Goal: Task Accomplishment & Management: Manage account settings

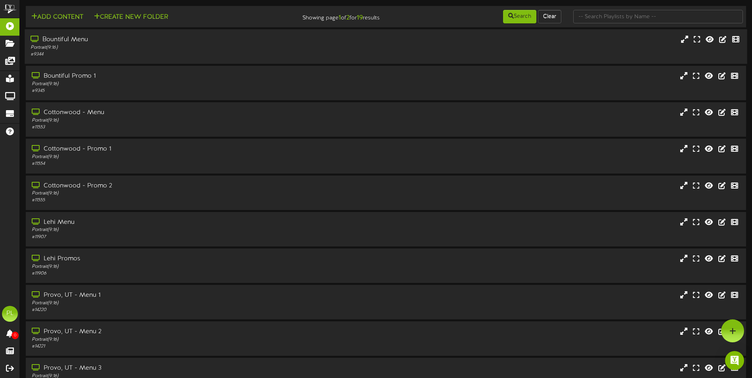
click at [125, 50] on div "Portrait ( 9:16 )" at bounding box center [175, 47] width 289 height 7
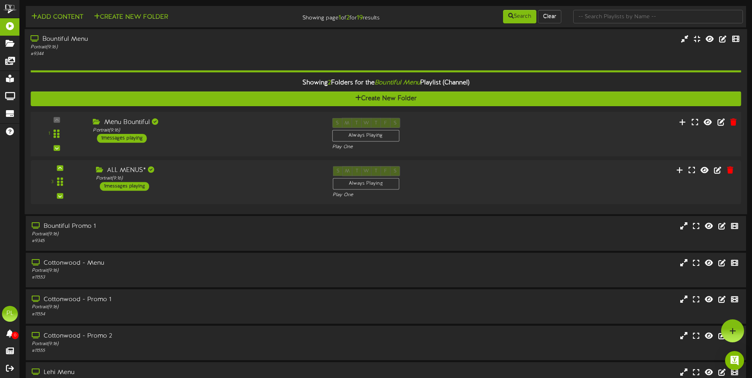
click at [215, 133] on div "Portrait ( 9:16 )" at bounding box center [206, 130] width 227 height 7
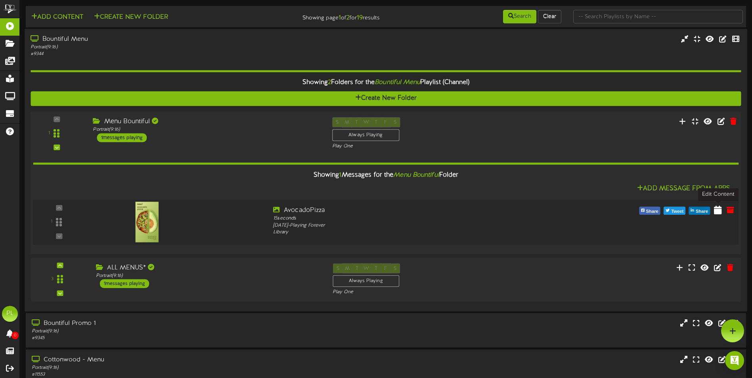
click at [716, 213] on icon at bounding box center [718, 209] width 8 height 9
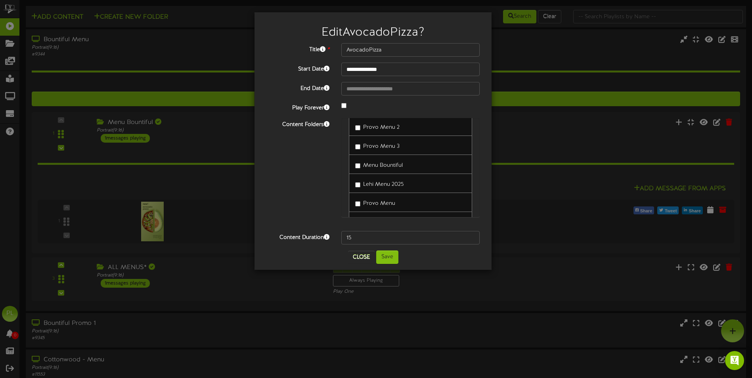
scroll to position [238, 0]
click at [392, 253] on button "Save" at bounding box center [387, 257] width 22 height 13
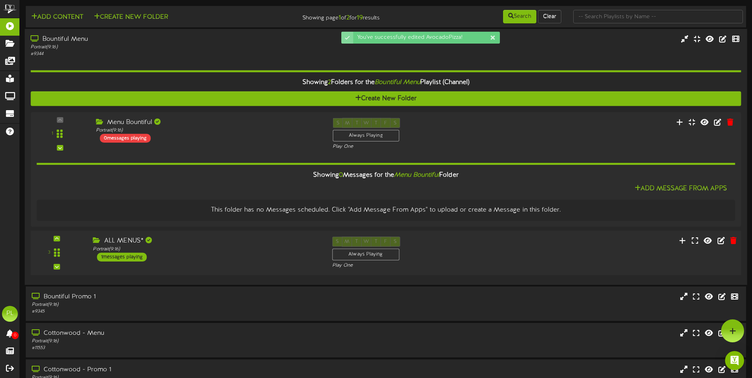
click at [224, 258] on div "ALL MENUS* Portrait ( 9:16 ) 1 messages playing" at bounding box center [206, 249] width 239 height 25
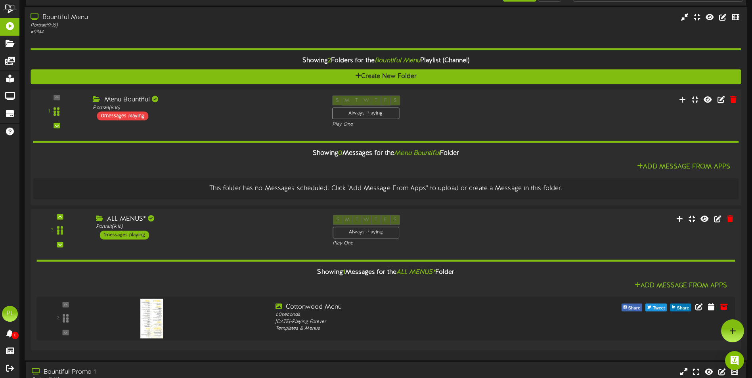
scroll to position [40, 0]
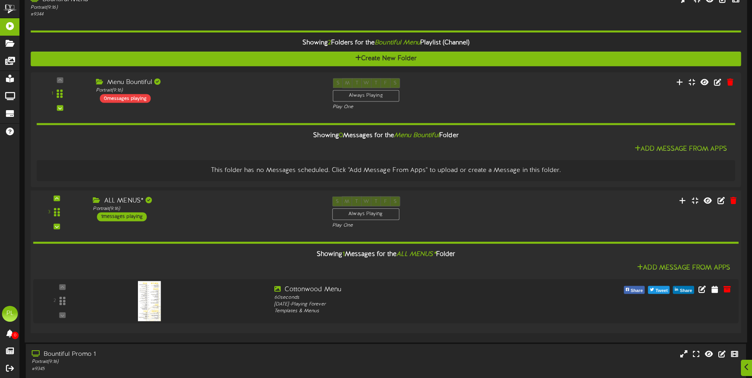
click at [276, 214] on div "ALL MENUS* Portrait ( 9:16 ) 1 messages playing" at bounding box center [206, 208] width 239 height 25
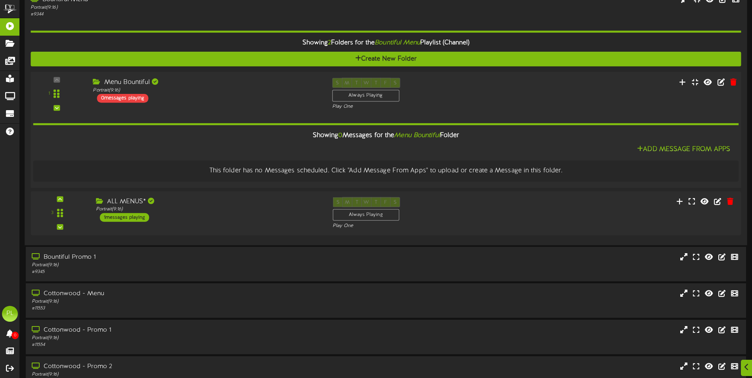
click at [230, 146] on div "Add Message From Apps" at bounding box center [386, 150] width 706 height 10
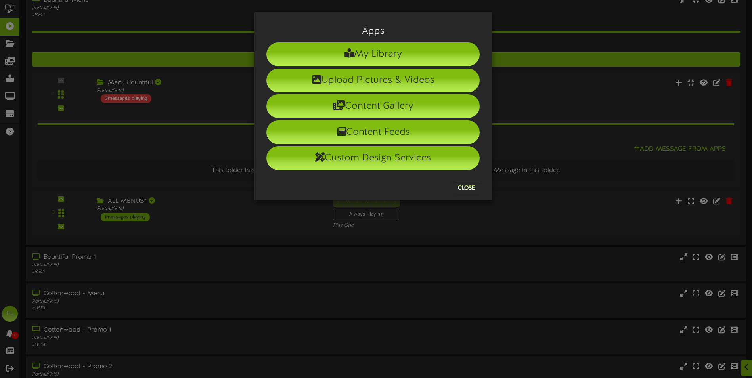
click at [205, 88] on div "Apps My Library Upload Pictures & Videos Content Gallery Content Feeds Custom D…" at bounding box center [376, 189] width 752 height 378
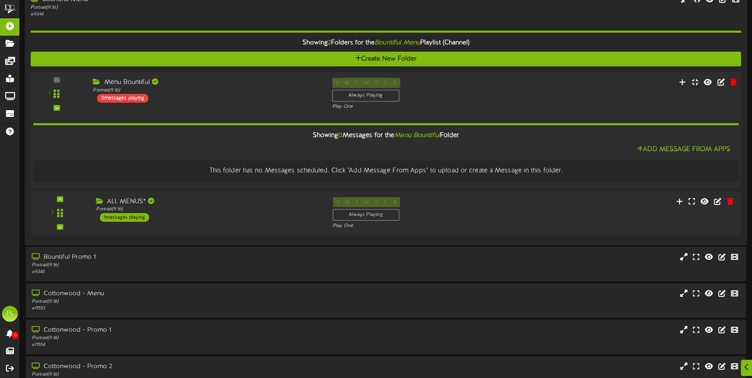
click at [205, 94] on div "Menu Bountiful Portrait ( 9:16 ) 0 messages playing" at bounding box center [206, 90] width 239 height 25
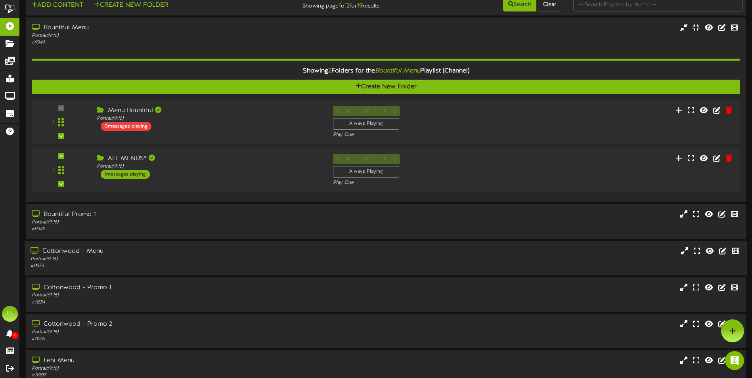
scroll to position [0, 0]
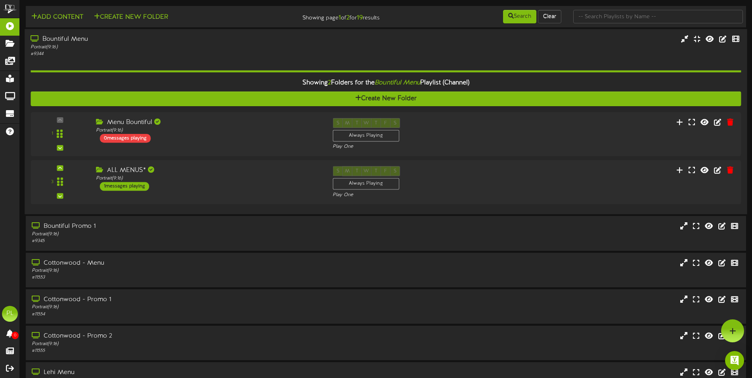
click at [219, 48] on div "Portrait ( 9:16 )" at bounding box center [175, 47] width 289 height 7
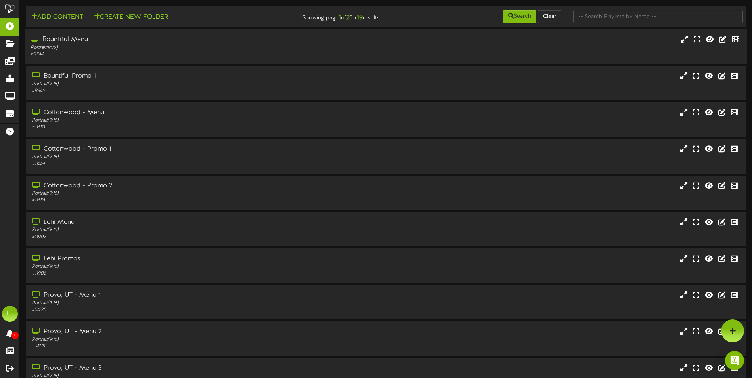
click at [147, 39] on div "Bountiful Menu" at bounding box center [175, 39] width 289 height 9
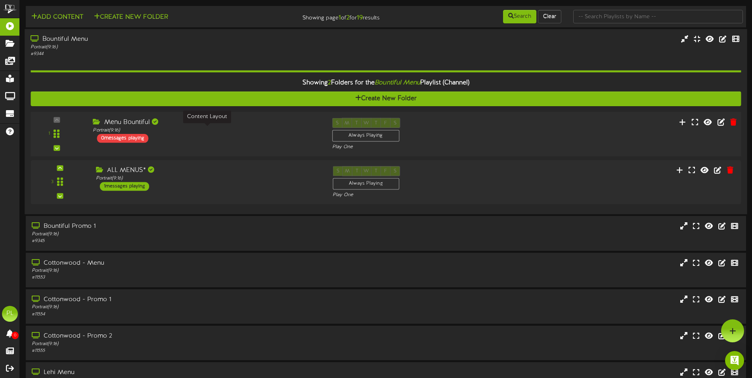
click at [272, 130] on div "Portrait ( 9:16 )" at bounding box center [206, 130] width 227 height 7
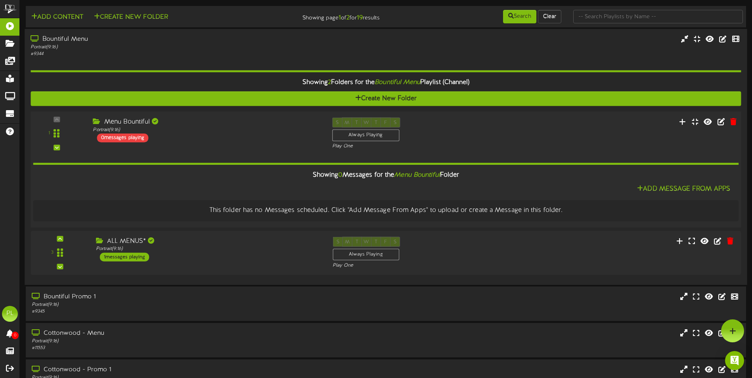
click at [266, 135] on div "Menu Bountiful Portrait ( 9:16 ) 0 messages playing" at bounding box center [206, 129] width 239 height 25
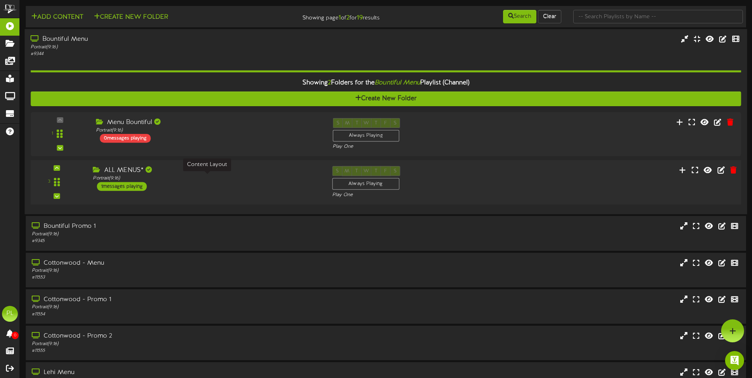
click at [211, 177] on div "Portrait ( 9:16 )" at bounding box center [206, 178] width 227 height 7
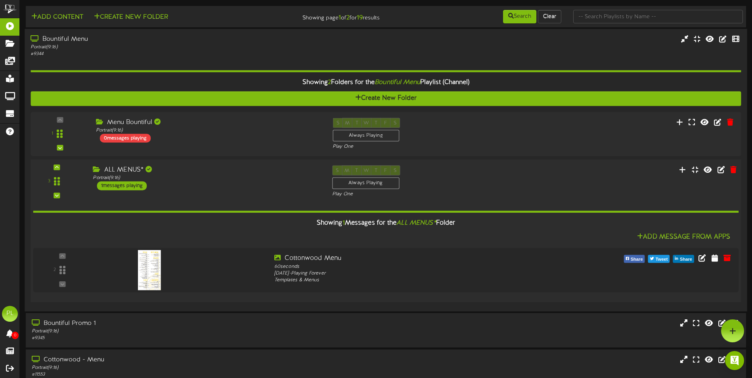
click at [241, 184] on div "ALL MENUS* Portrait ( 9:16 ) 1 messages playing" at bounding box center [206, 177] width 239 height 25
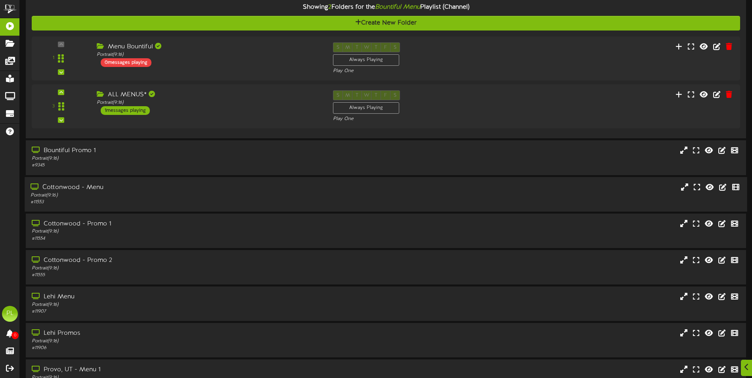
scroll to position [79, 0]
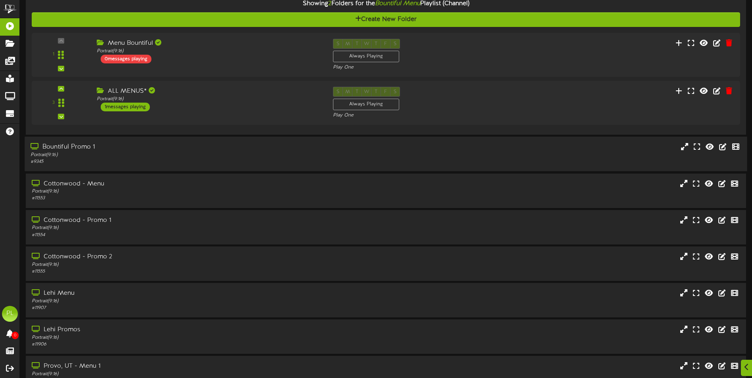
click at [207, 152] on div "Portrait ( 9:16 )" at bounding box center [175, 155] width 289 height 7
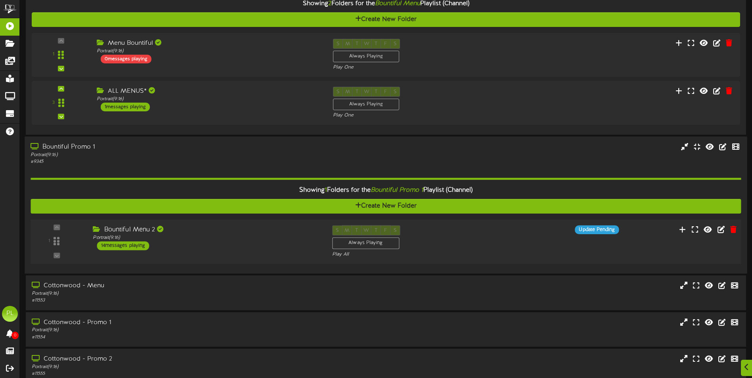
click at [262, 234] on div "Bountiful Menu 2" at bounding box center [206, 230] width 227 height 9
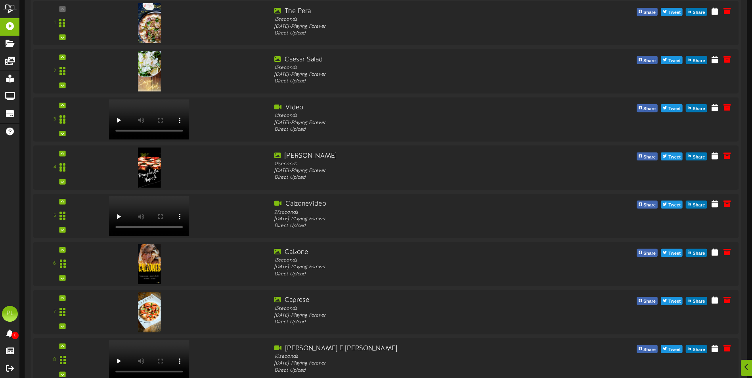
scroll to position [397, 0]
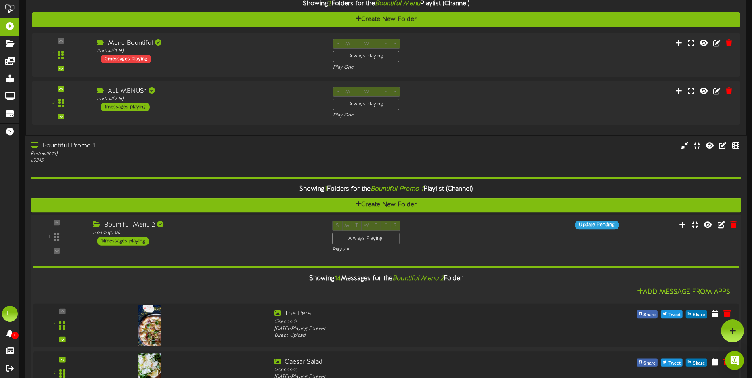
click at [261, 238] on div "Bountiful Menu 2 Portrait ( 9:16 ) 14 messages playing" at bounding box center [206, 233] width 239 height 25
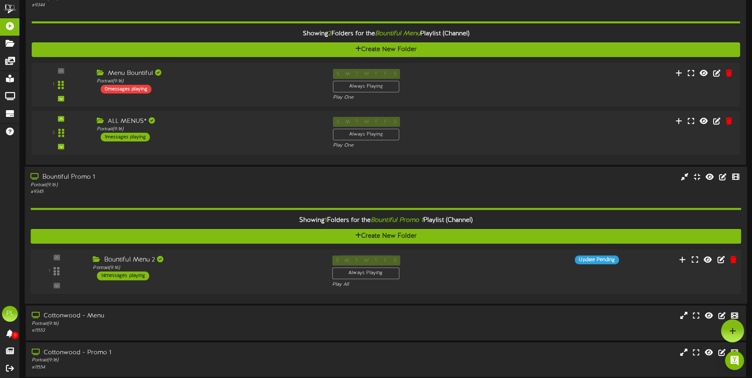
scroll to position [0, 0]
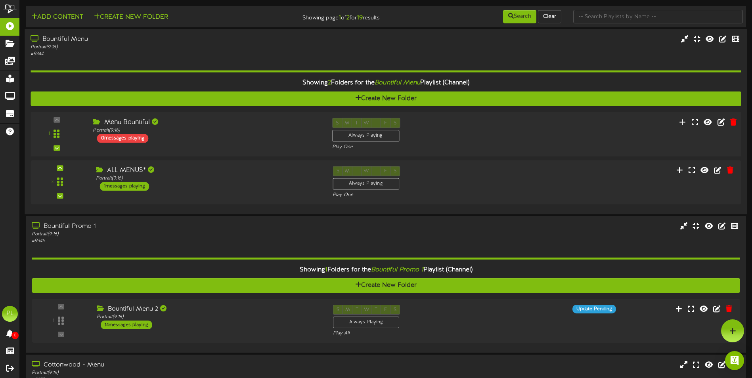
click at [261, 153] on div "1 Menu Bountiful" at bounding box center [386, 134] width 718 height 45
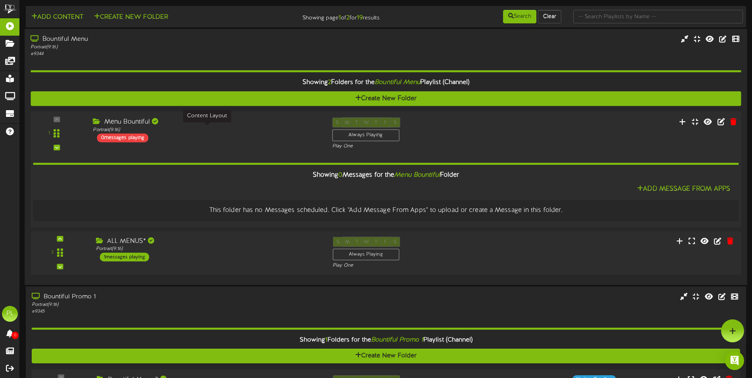
click at [259, 128] on div "Portrait ( 9:16 )" at bounding box center [206, 130] width 227 height 7
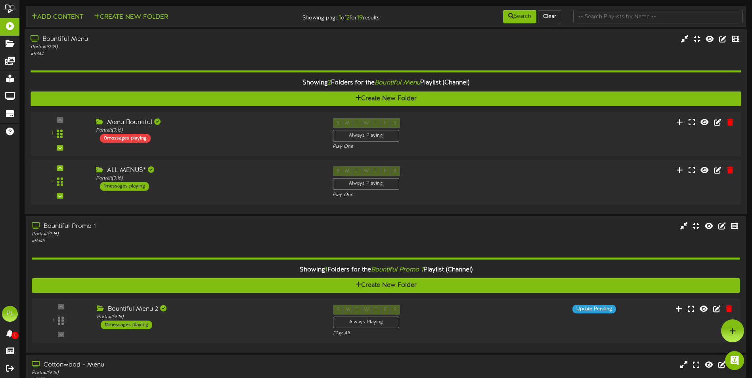
click at [211, 43] on div "Bountiful Menu" at bounding box center [175, 39] width 289 height 9
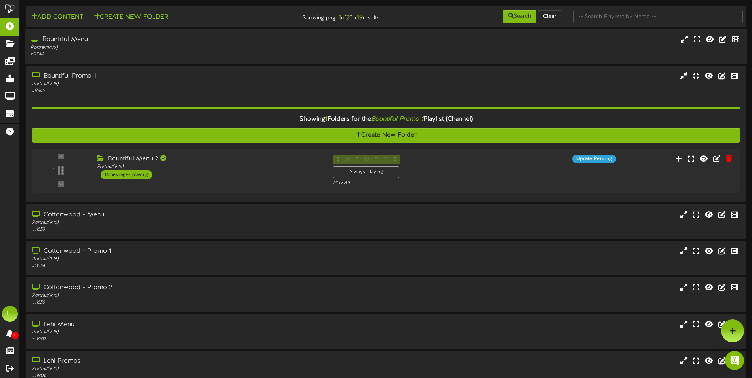
click at [186, 48] on div "Portrait ( 9:16 )" at bounding box center [175, 47] width 289 height 7
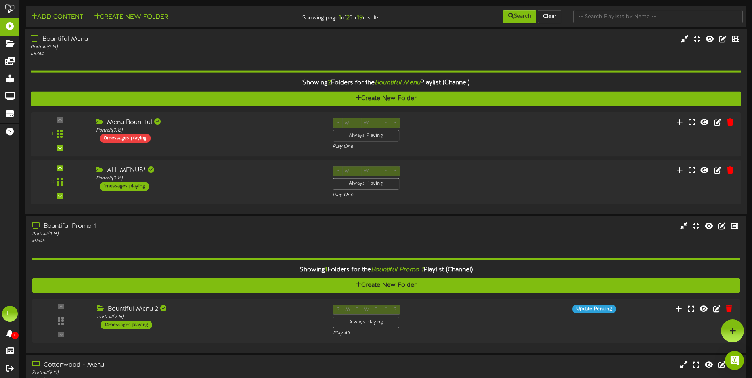
click at [207, 44] on div "Bountiful Menu" at bounding box center [175, 39] width 289 height 9
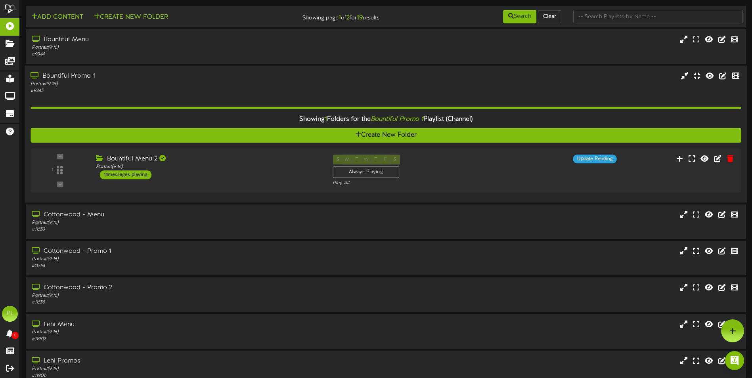
click at [220, 80] on div "Bountiful Promo 1" at bounding box center [175, 76] width 289 height 9
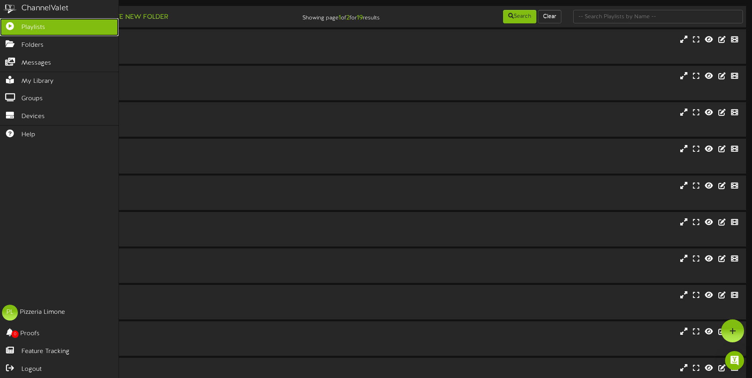
click at [46, 22] on link "Playlists" at bounding box center [59, 27] width 119 height 18
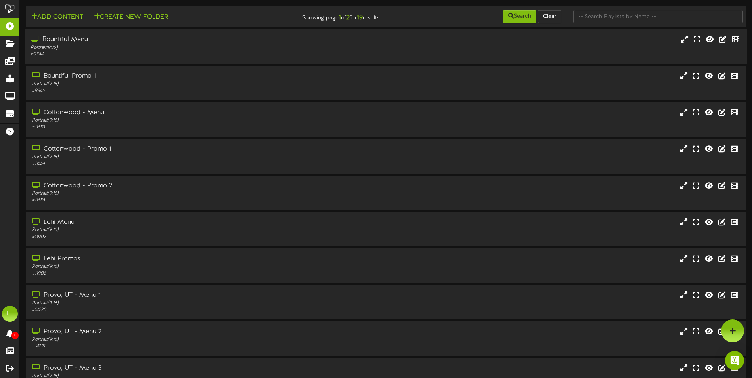
click at [167, 40] on div "Bountiful Menu" at bounding box center [175, 39] width 289 height 9
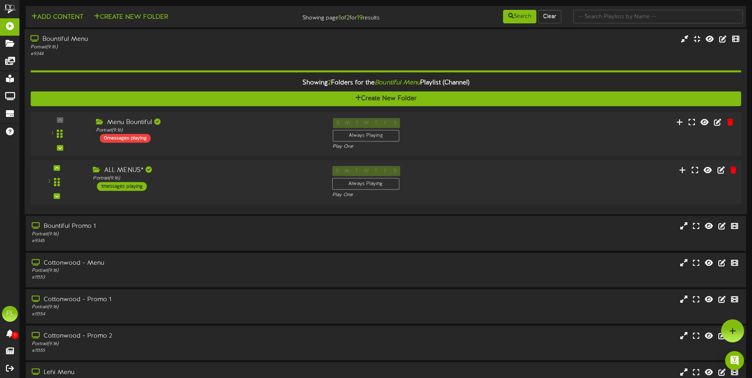
click at [223, 186] on div "ALL MENUS* Portrait ( 9:16 ) 1 messages playing" at bounding box center [206, 178] width 239 height 25
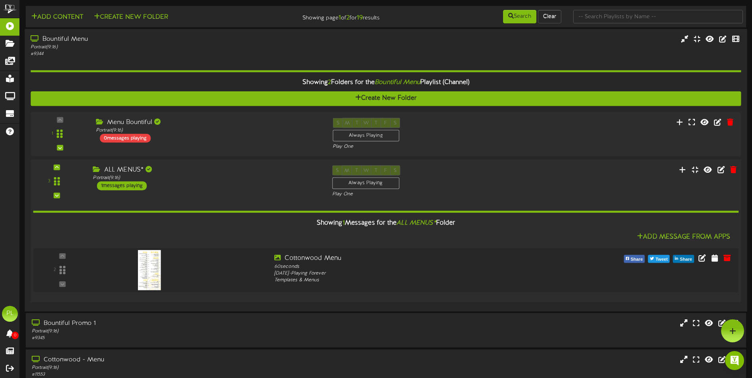
click at [257, 187] on div "ALL MENUS* Portrait ( 9:16 ) 1 messages playing" at bounding box center [206, 177] width 239 height 25
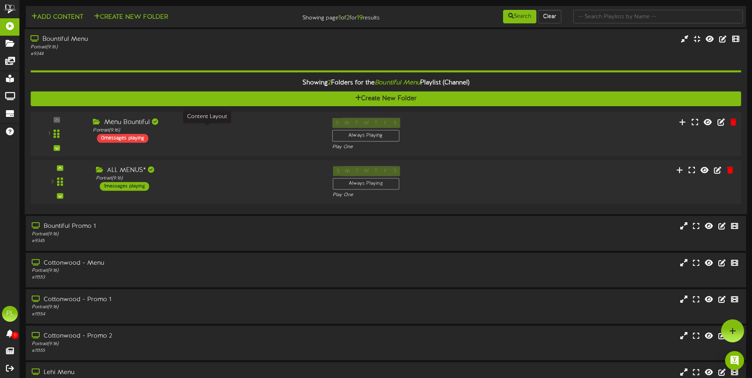
click at [254, 132] on div "Portrait ( 9:16 )" at bounding box center [206, 130] width 227 height 7
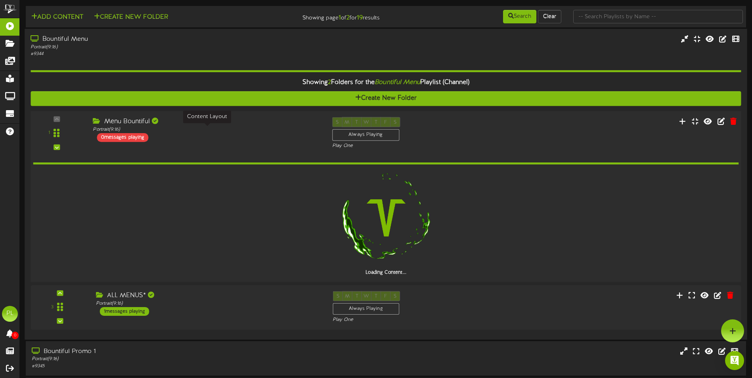
click at [255, 131] on div "Portrait ( 9:16 )" at bounding box center [206, 129] width 227 height 7
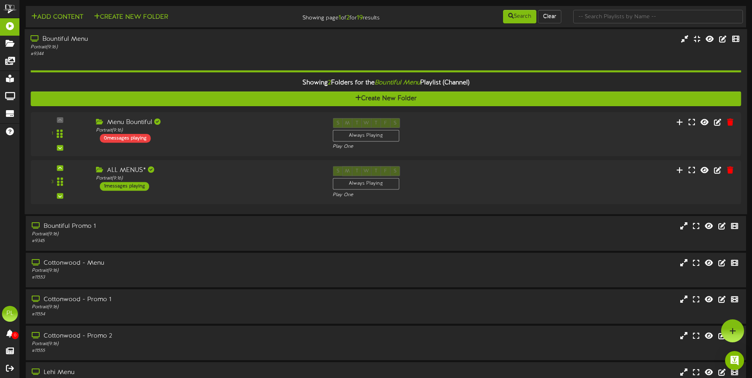
click at [154, 42] on div "Bountiful Menu" at bounding box center [175, 39] width 289 height 9
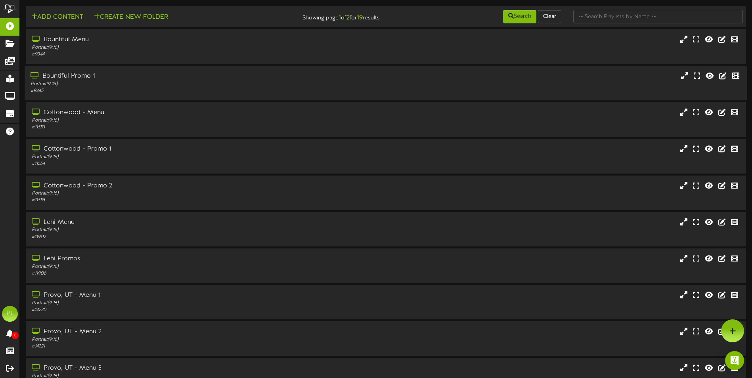
click at [172, 79] on div "Bountiful Promo 1" at bounding box center [175, 76] width 289 height 9
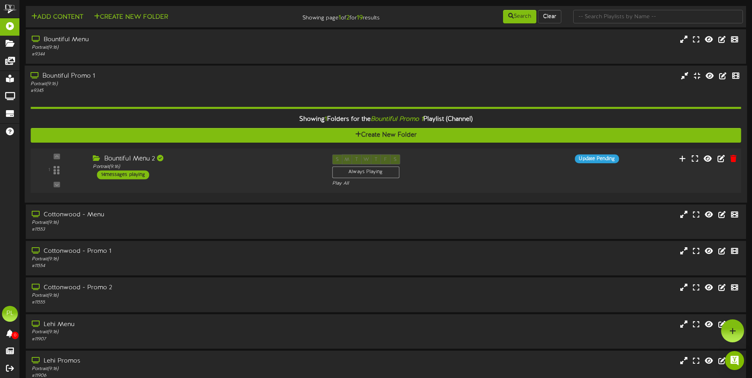
click at [257, 172] on div "Bountiful Menu 2 Portrait ( 9:16 ) 14 messages playing" at bounding box center [206, 167] width 239 height 25
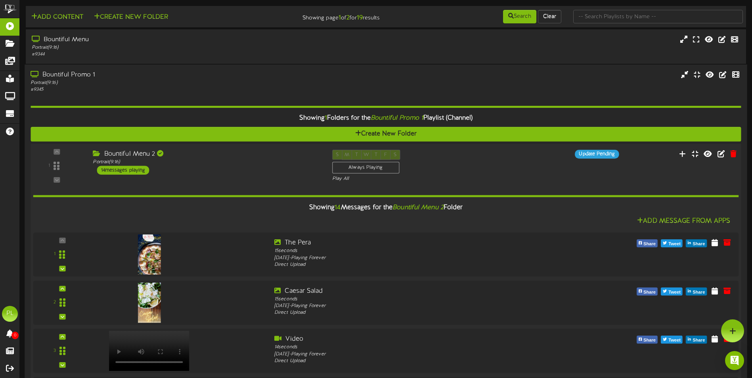
click at [260, 165] on div "Portrait ( 9:16 )" at bounding box center [206, 162] width 227 height 7
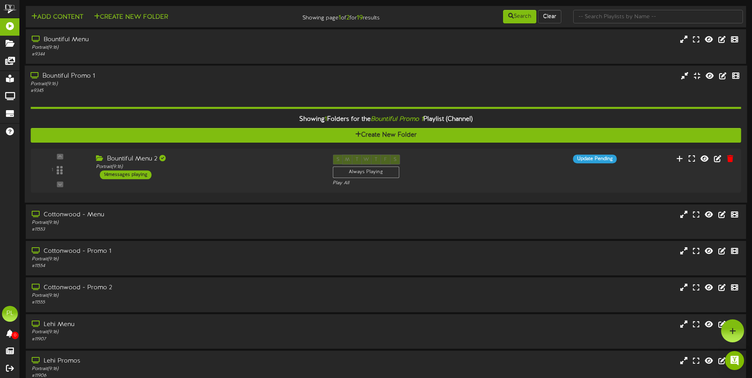
click at [180, 79] on div "Bountiful Promo 1" at bounding box center [175, 76] width 289 height 9
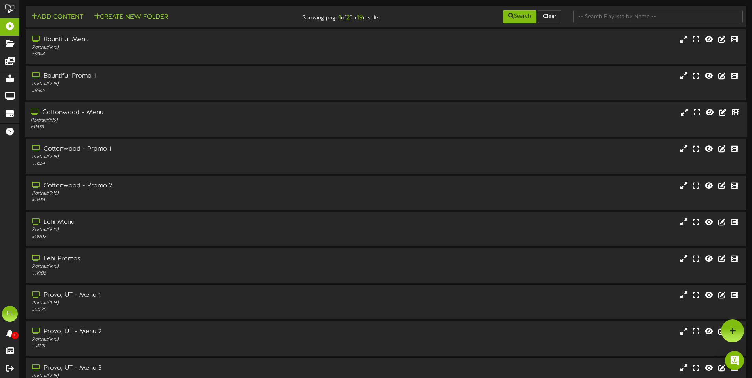
click at [199, 117] on div "Cottonwood - Menu" at bounding box center [175, 112] width 289 height 9
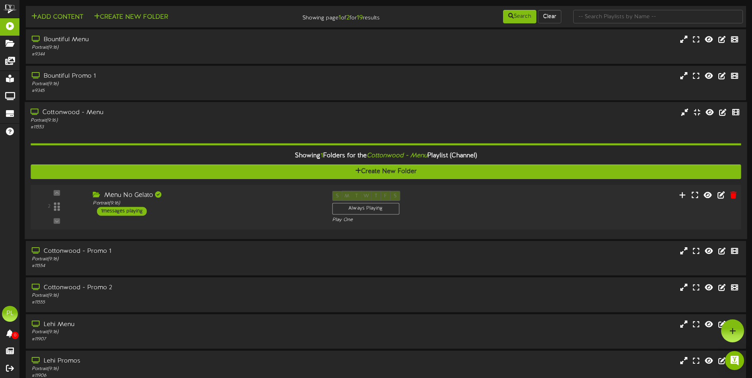
click at [222, 208] on div "Menu No Gelato Portrait ( 9:16 ) 1 messages playing" at bounding box center [206, 203] width 239 height 25
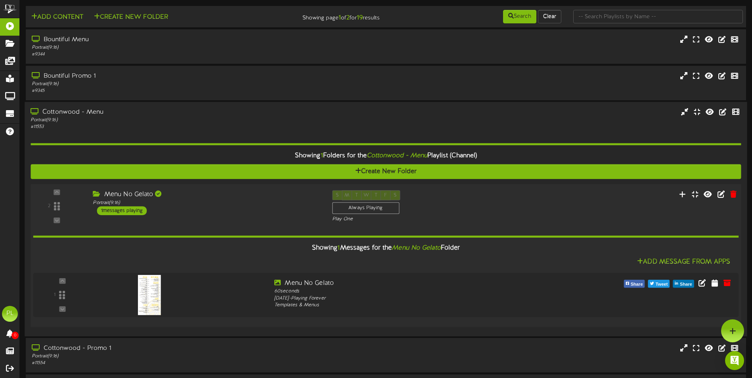
click at [222, 208] on div "Menu No Gelato Portrait ( 9:16 ) 1 messages playing" at bounding box center [206, 202] width 239 height 25
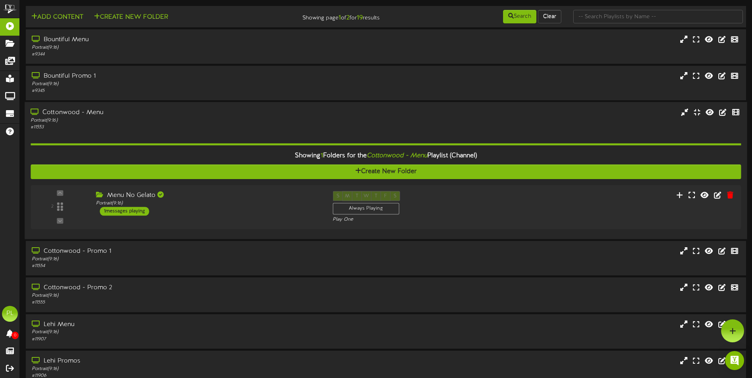
click at [207, 126] on div "# 11553" at bounding box center [175, 127] width 289 height 7
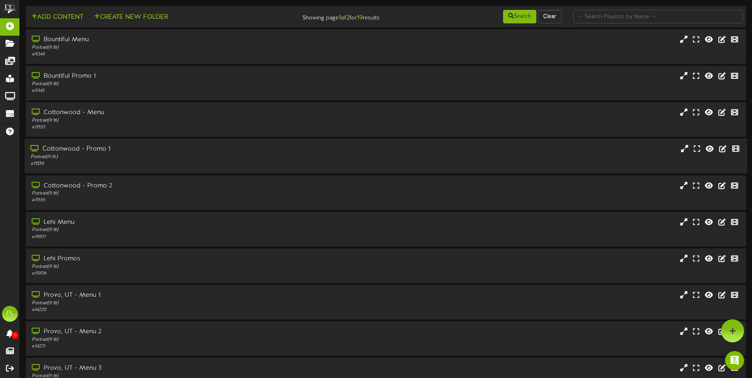
click at [171, 161] on div "# 11554" at bounding box center [175, 164] width 289 height 7
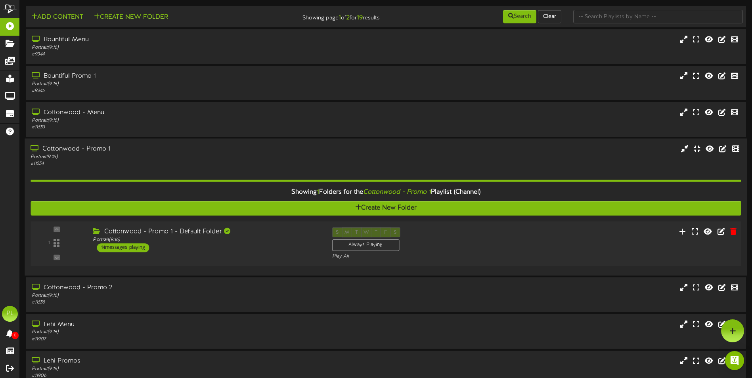
click at [234, 245] on div "Cottonwood - Promo 1 - Default Folder Portrait ( 9:16 ) 14 messages playing" at bounding box center [206, 240] width 239 height 25
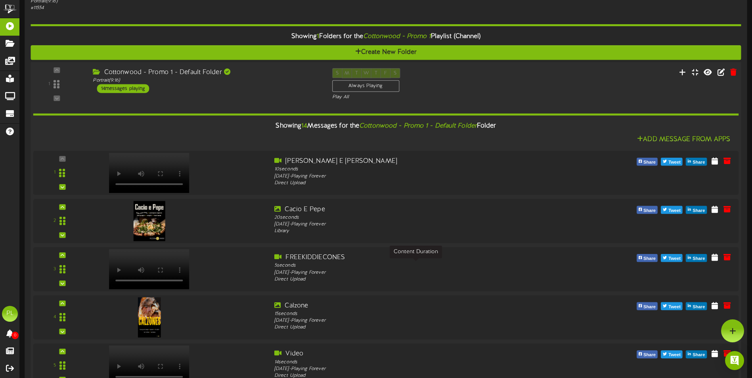
scroll to position [151, 0]
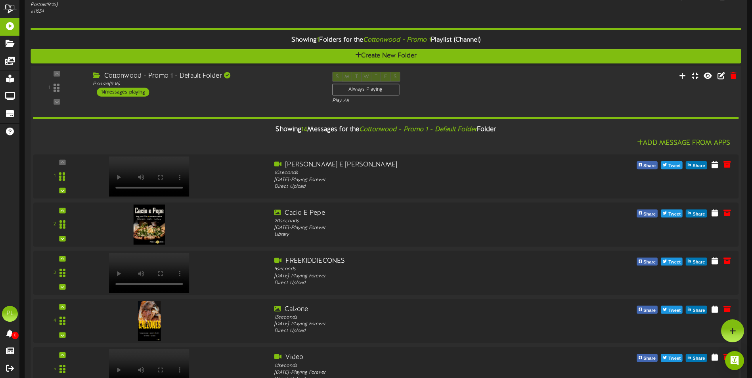
click at [261, 91] on div "Cottonwood - Promo 1 - Default Folder Portrait ( 9:16 ) 14 messages playing" at bounding box center [206, 84] width 239 height 25
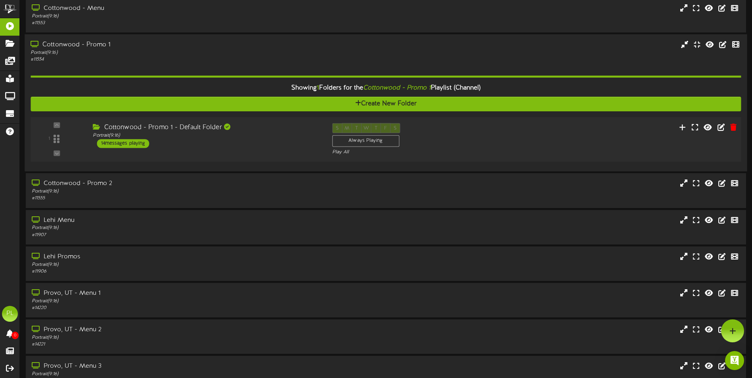
scroll to position [31, 0]
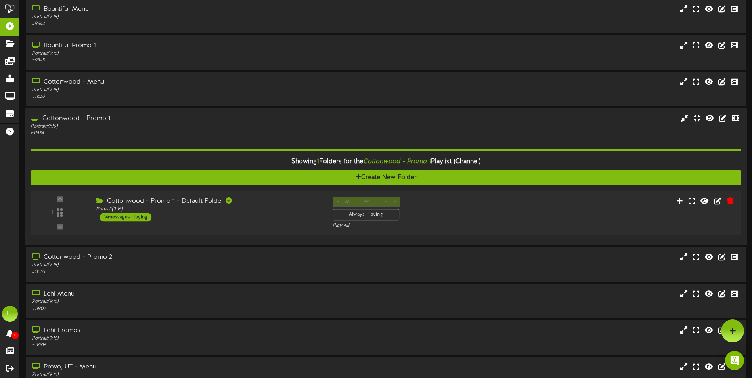
click at [222, 135] on div "# 11554" at bounding box center [175, 133] width 289 height 7
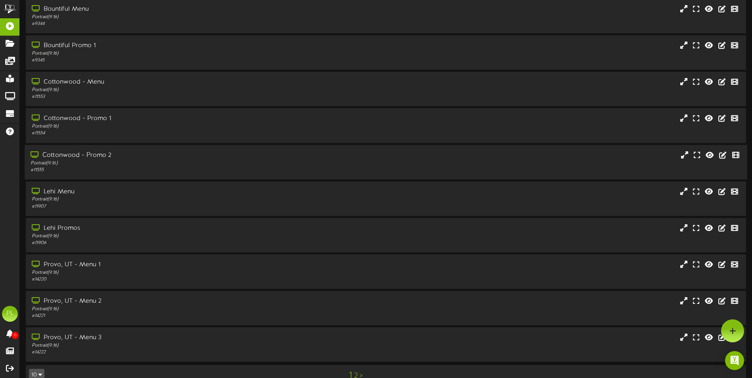
click at [181, 165] on div "Portrait ( 9:16 )" at bounding box center [175, 163] width 289 height 7
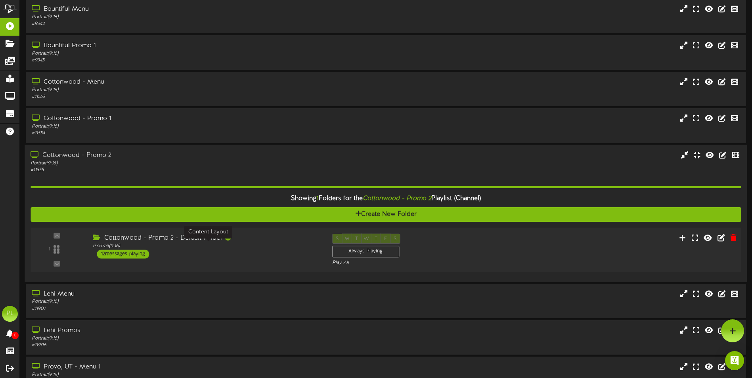
click at [270, 249] on div "Portrait ( 9:16 )" at bounding box center [206, 246] width 227 height 7
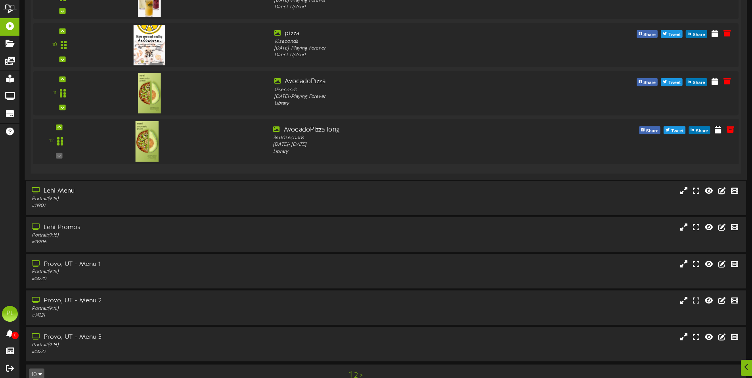
scroll to position [770, 0]
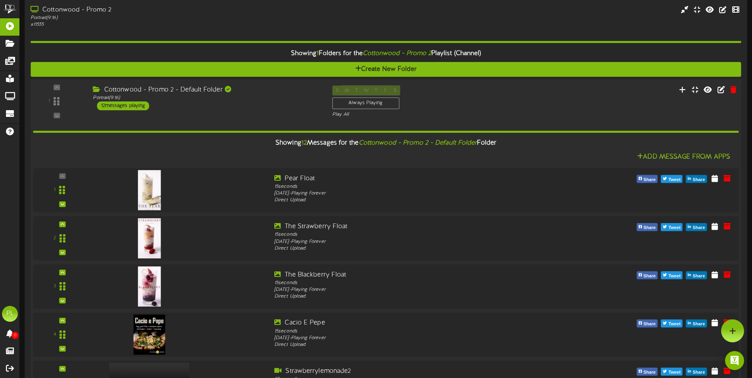
click at [203, 102] on div "Cottonwood - Promo 2 - Default Folder Portrait ( 9:16 ) 12 messages playing" at bounding box center [206, 97] width 239 height 25
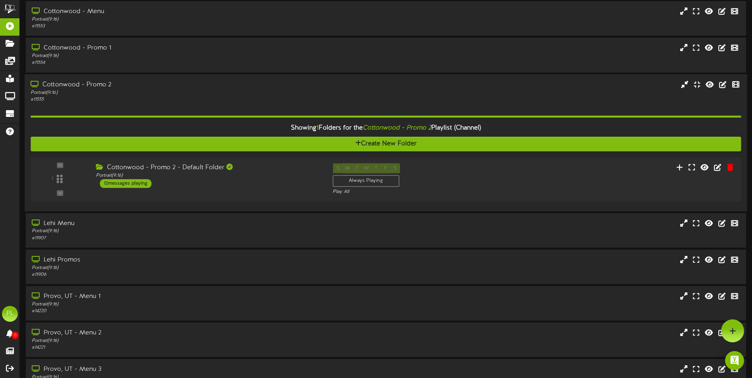
scroll to position [17, 0]
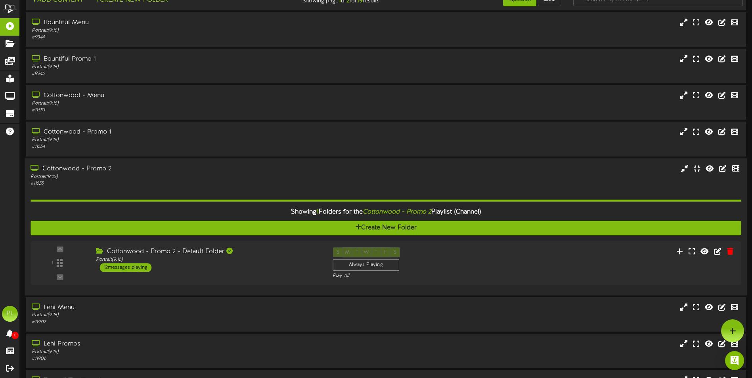
click at [183, 167] on div "Cottonwood - Promo 2" at bounding box center [175, 168] width 289 height 9
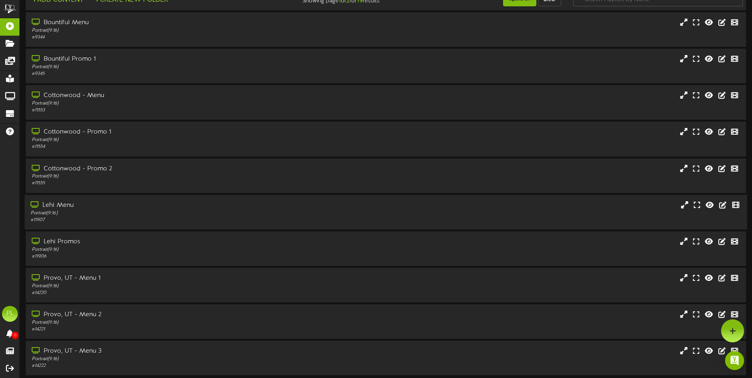
click at [116, 205] on div "Lehi Menu" at bounding box center [175, 205] width 289 height 9
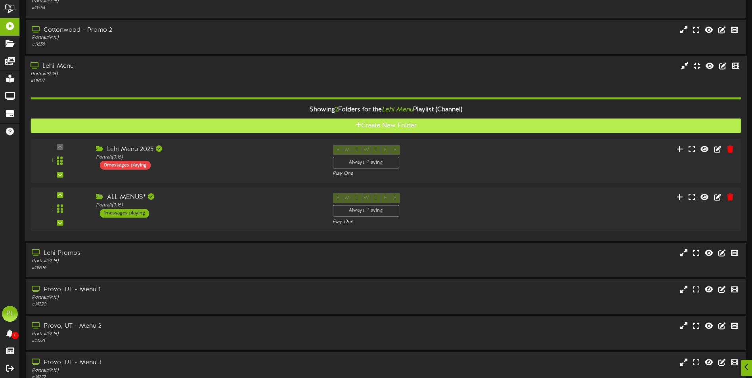
scroll to position [176, 0]
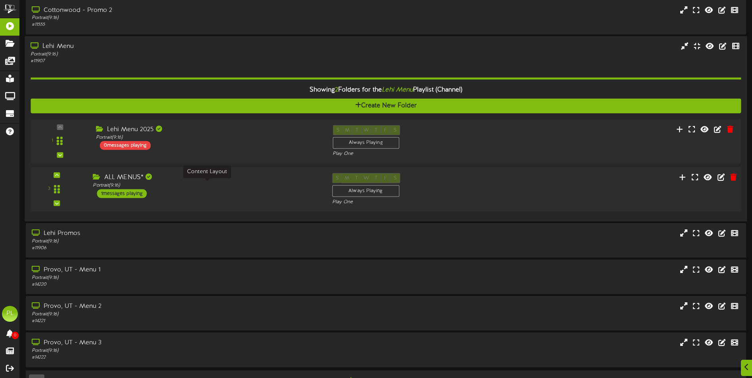
click at [217, 189] on div "ALL MENUS* Portrait ( 9:16 ) 1 messages playing" at bounding box center [206, 185] width 239 height 25
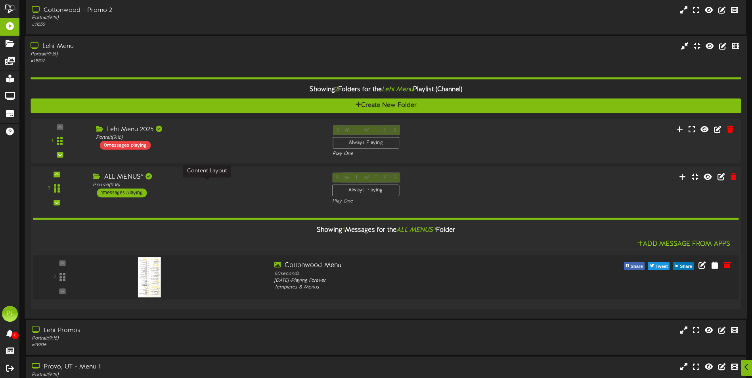
click at [232, 186] on div "Portrait ( 9:16 )" at bounding box center [206, 185] width 227 height 7
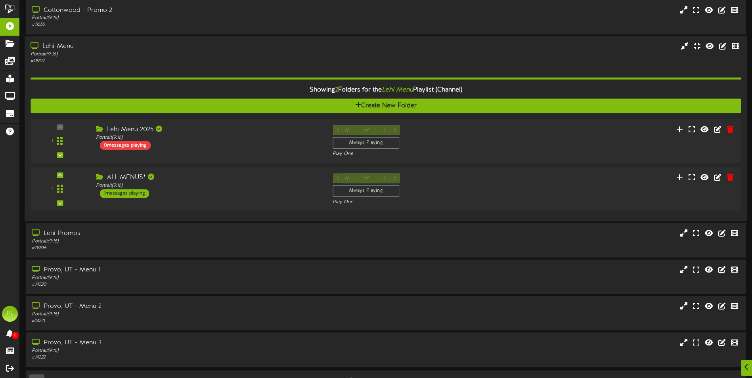
click at [167, 69] on div "Showing 2 Folders for the Lehi Menu Playlist (Channel) Create New Folder 1 Lehi…" at bounding box center [386, 140] width 711 height 151
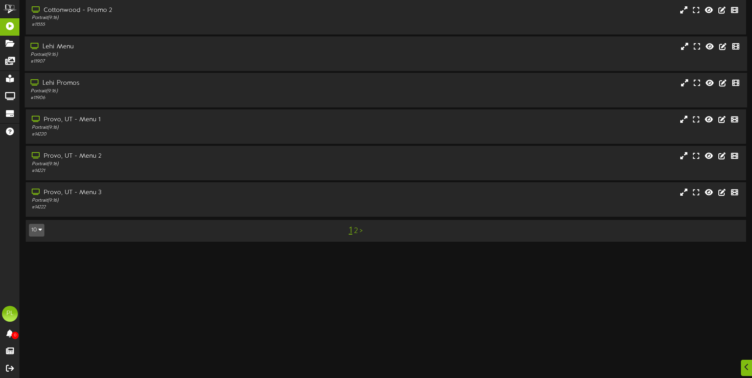
click at [157, 90] on div "Portrait ( 9:16 )" at bounding box center [175, 91] width 289 height 7
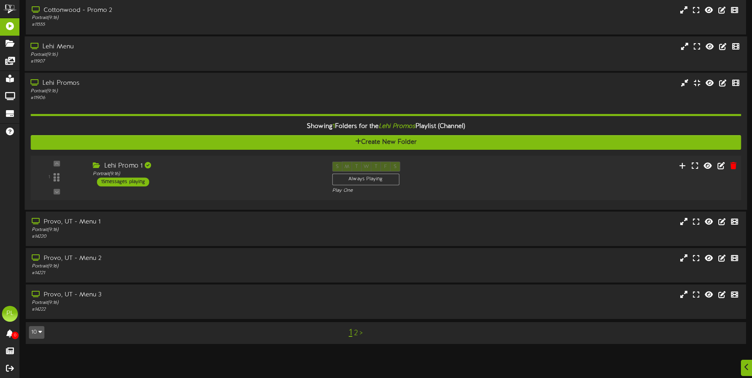
click at [205, 184] on div "Lehi Promo 1 Portrait ( 9:16 ) 15 messages playing" at bounding box center [206, 173] width 239 height 25
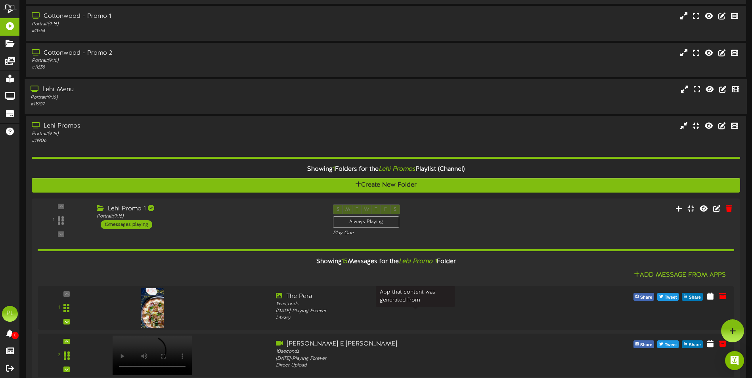
scroll to position [119, 0]
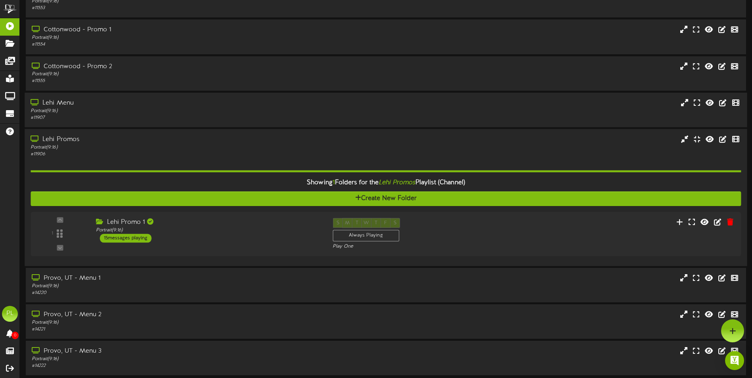
click at [149, 153] on div "# 11906" at bounding box center [175, 154] width 289 height 7
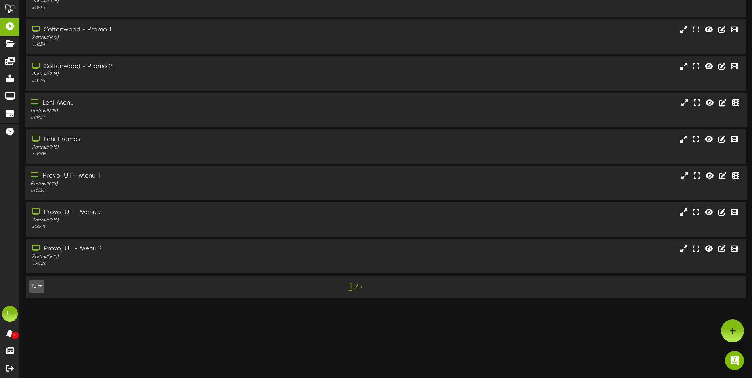
click at [189, 185] on div "Portrait ( 9:16 )" at bounding box center [175, 184] width 289 height 7
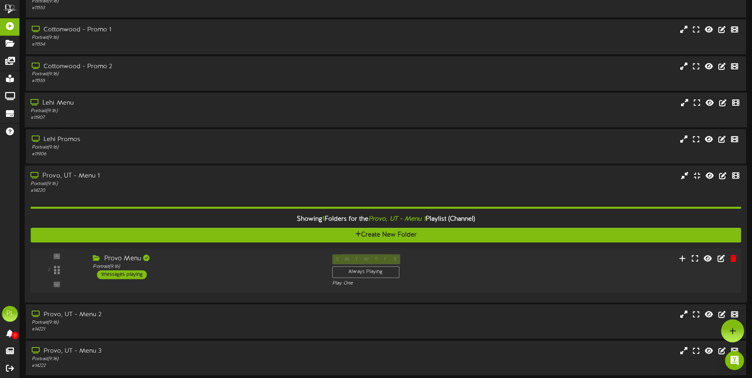
click at [201, 272] on div "Provo Menu Portrait ( 9:16 ) 1 messages playing" at bounding box center [206, 266] width 239 height 25
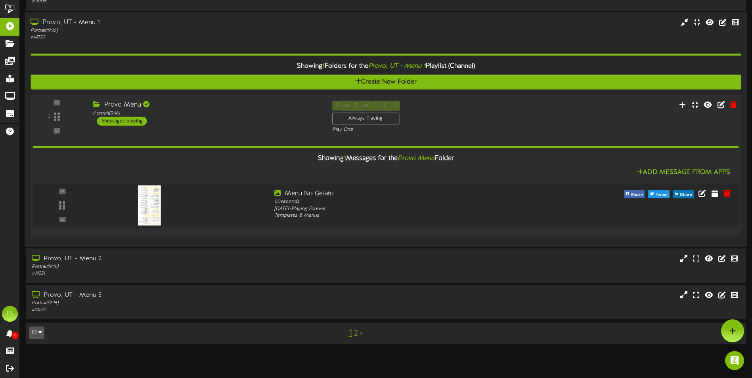
scroll to position [199, 0]
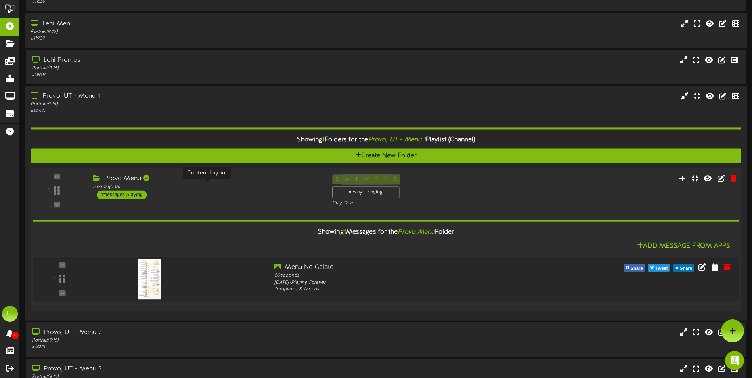
click at [220, 186] on div "Portrait ( 9:16 )" at bounding box center [206, 187] width 227 height 7
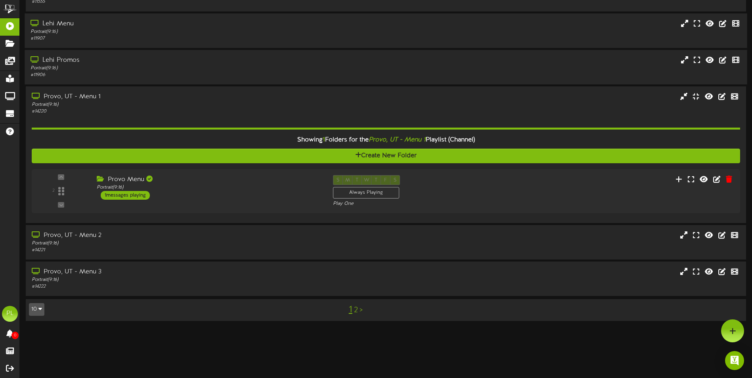
click at [139, 80] on div "Lehi Promos Portrait ( 9:16 ) # 11906" at bounding box center [386, 67] width 723 height 35
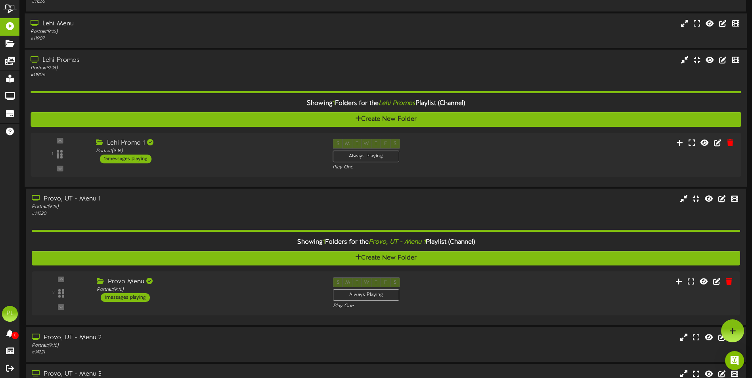
click at [152, 68] on div "Portrait ( 9:16 )" at bounding box center [175, 68] width 289 height 7
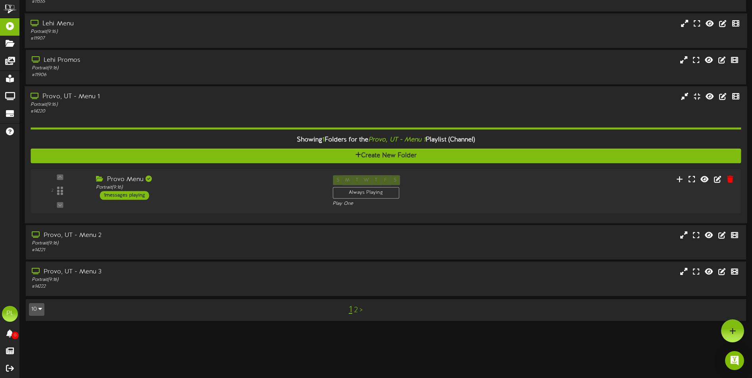
click at [139, 96] on div "Provo, UT - Menu 1" at bounding box center [175, 96] width 289 height 9
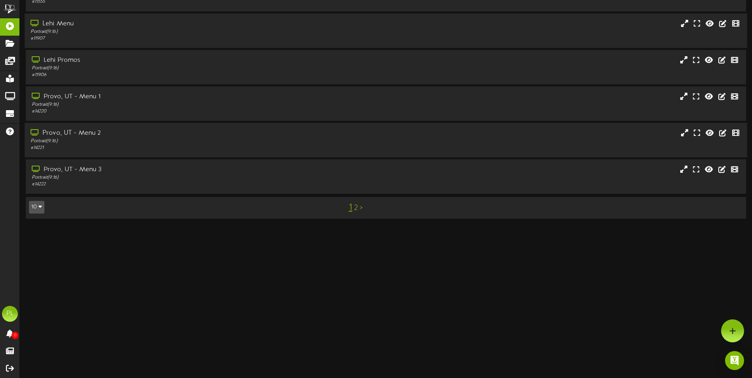
click at [137, 149] on div "# 14221" at bounding box center [175, 148] width 289 height 7
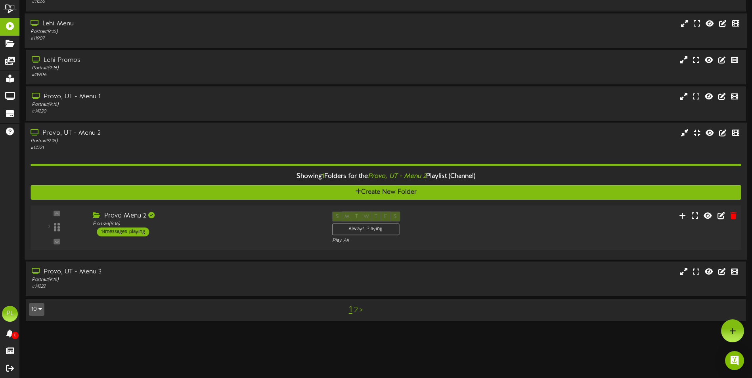
click at [170, 229] on div "Provo Menu 2 Portrait ( 9:16 ) 14 messages playing" at bounding box center [206, 224] width 239 height 25
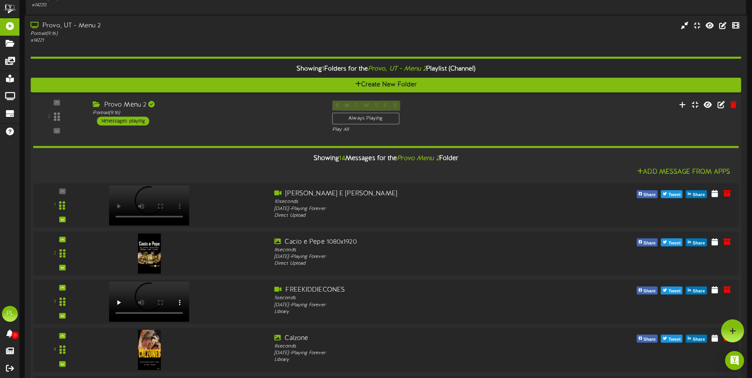
scroll to position [191, 0]
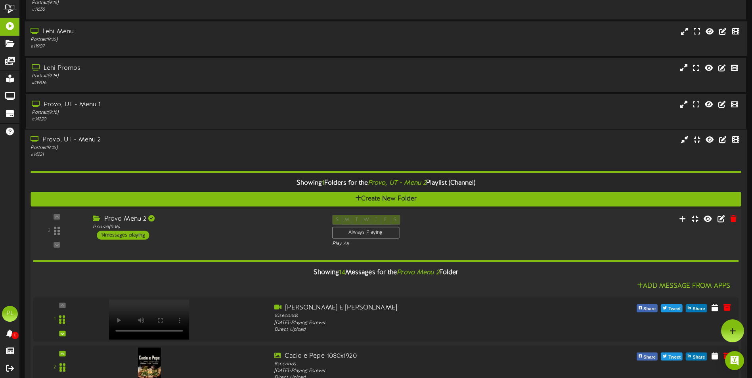
click at [214, 241] on div "2 ( 9:16" at bounding box center [386, 231] width 718 height 33
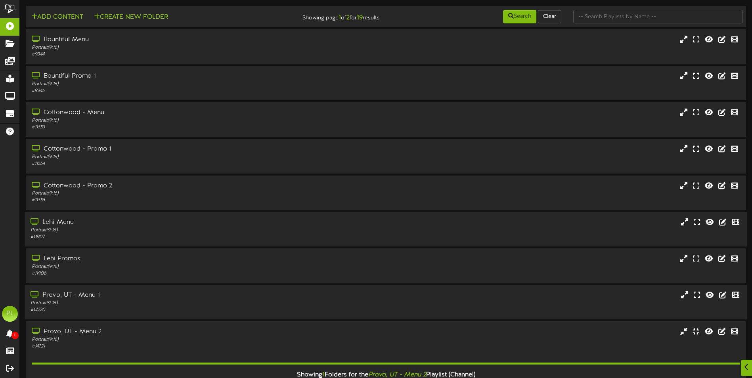
scroll to position [159, 0]
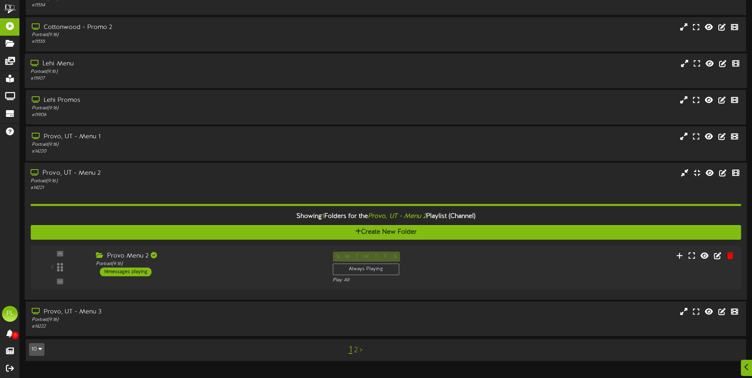
click at [199, 193] on div "Showing 1 Folders for the Provo, UT - Menu 2 Playlist (Channel) Create New Fold…" at bounding box center [386, 243] width 711 height 103
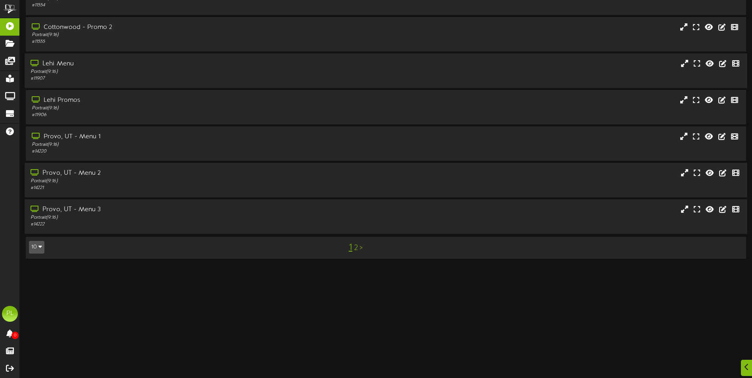
click at [187, 224] on div "# 14222" at bounding box center [175, 224] width 289 height 7
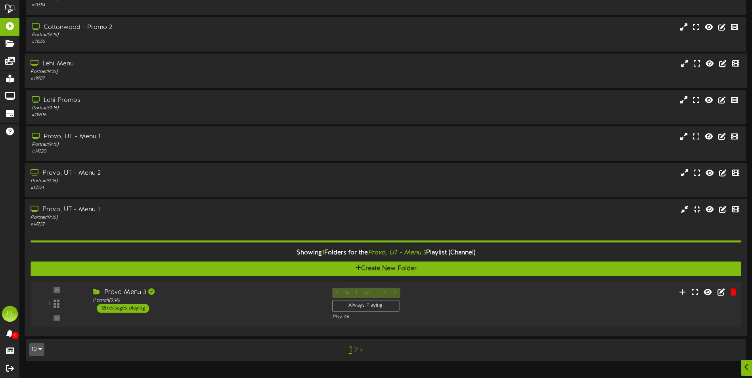
click at [224, 292] on div "Provo Menu 3" at bounding box center [206, 292] width 227 height 9
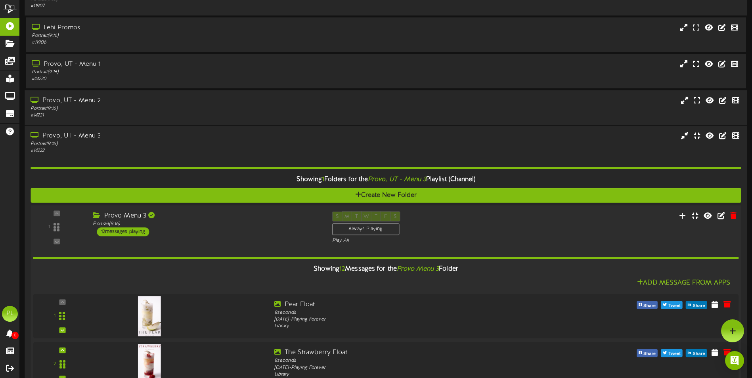
scroll to position [215, 0]
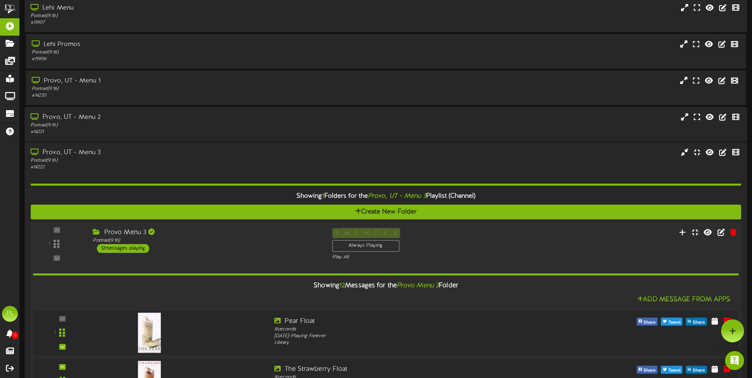
click at [244, 236] on div "Provo Menu 3" at bounding box center [206, 232] width 227 height 9
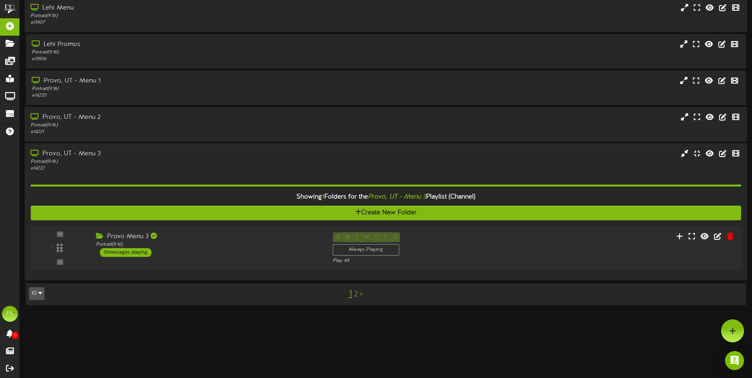
click at [194, 161] on div "Portrait ( 9:16 )" at bounding box center [175, 162] width 289 height 7
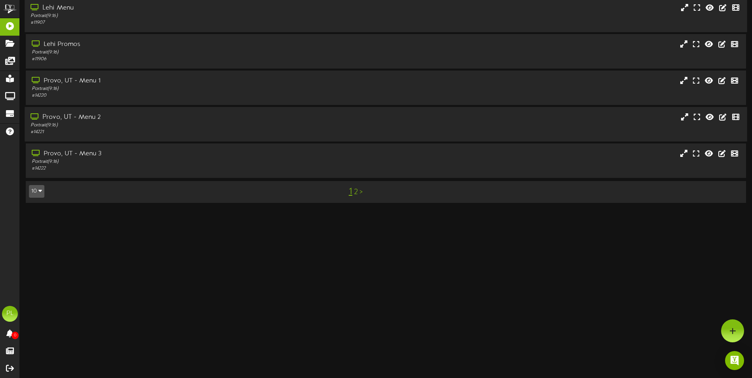
click at [193, 126] on div "Portrait ( 9:16 )" at bounding box center [175, 125] width 289 height 7
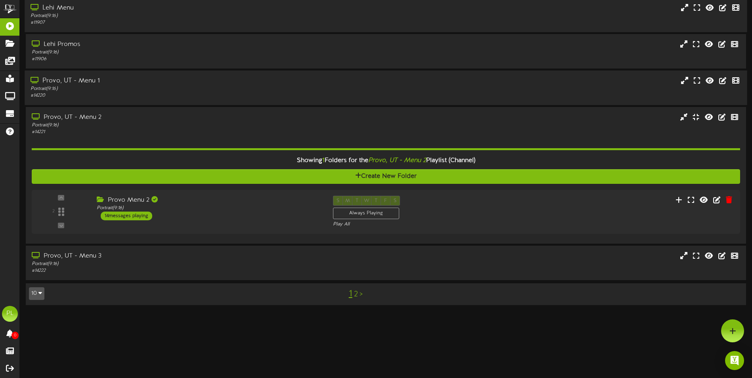
click at [168, 82] on div "Provo, UT - Menu 1" at bounding box center [175, 81] width 289 height 9
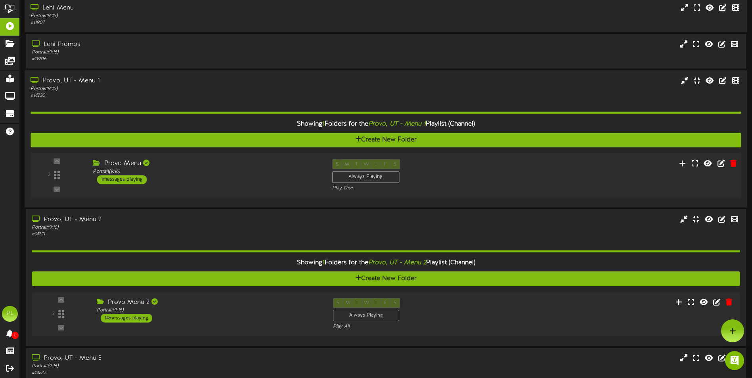
click at [211, 155] on div "2 Provo Menu (" at bounding box center [386, 175] width 718 height 45
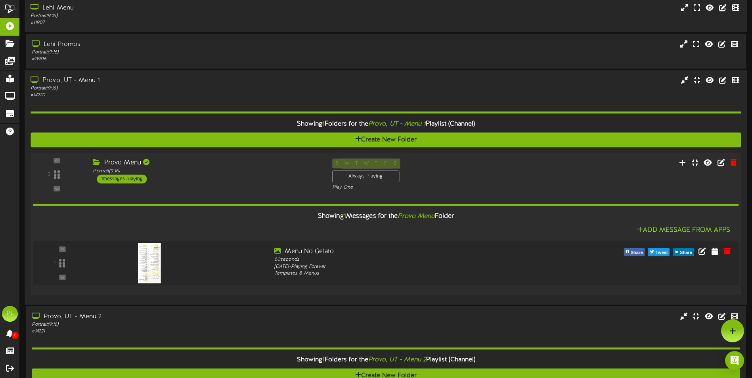
click at [221, 162] on div "Provo Menu" at bounding box center [206, 163] width 227 height 9
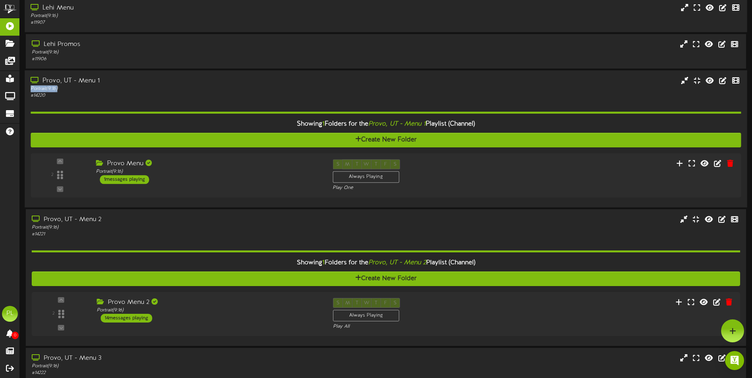
click at [172, 85] on div "Provo, UT - Menu 1 Portrait ( 9:16 ) # 14220" at bounding box center [175, 87] width 301 height 23
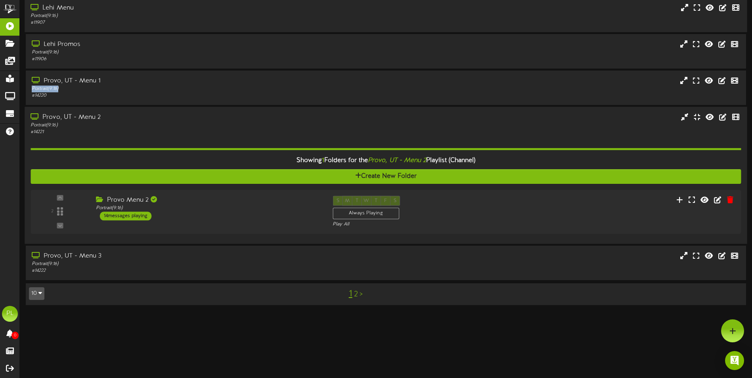
drag, startPoint x: 172, startPoint y: 85, endPoint x: 181, endPoint y: 128, distance: 44.7
click at [181, 129] on div "# 14221" at bounding box center [175, 132] width 289 height 7
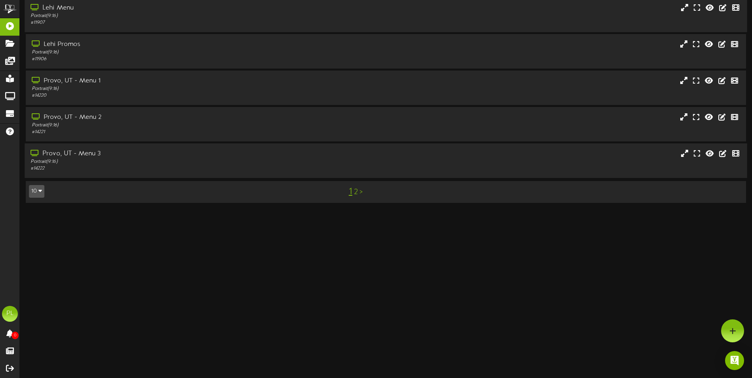
click at [236, 167] on div "# 14222" at bounding box center [175, 168] width 289 height 7
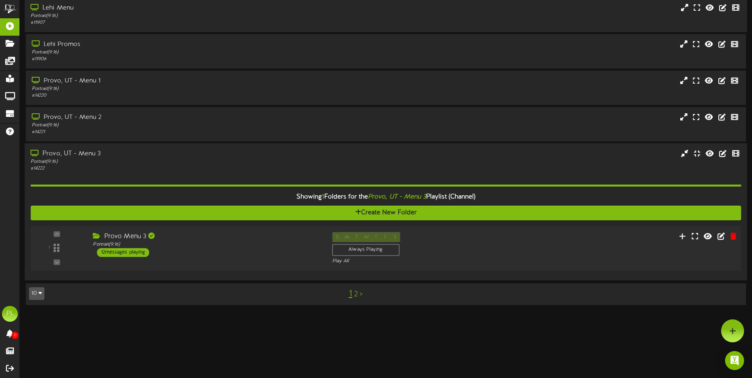
click at [263, 251] on div "Provo Menu 3 Portrait ( 9:16 ) 12 messages playing" at bounding box center [206, 244] width 239 height 25
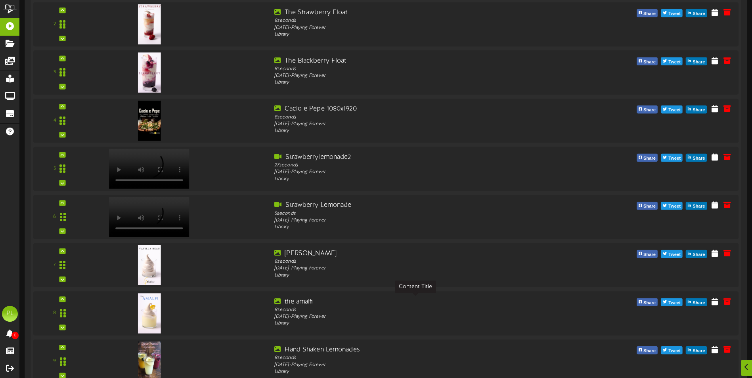
scroll to position [770, 0]
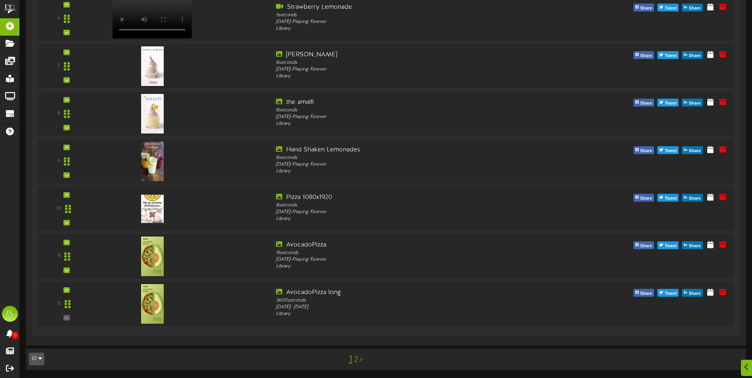
click at [358, 362] on div "1 2 >" at bounding box center [356, 359] width 182 height 15
click at [357, 359] on link "2" at bounding box center [356, 360] width 4 height 9
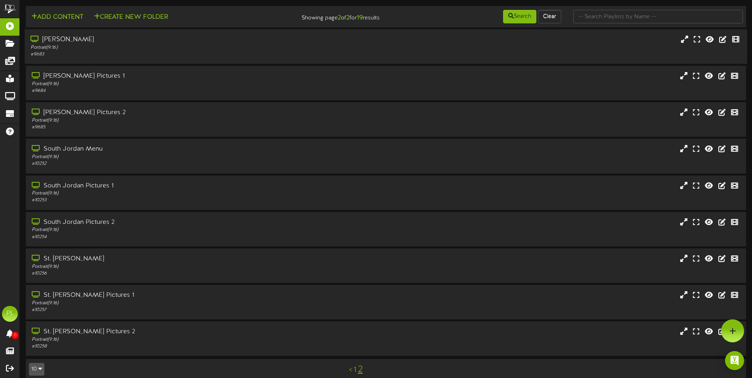
click at [130, 51] on div "# 9683" at bounding box center [175, 54] width 289 height 7
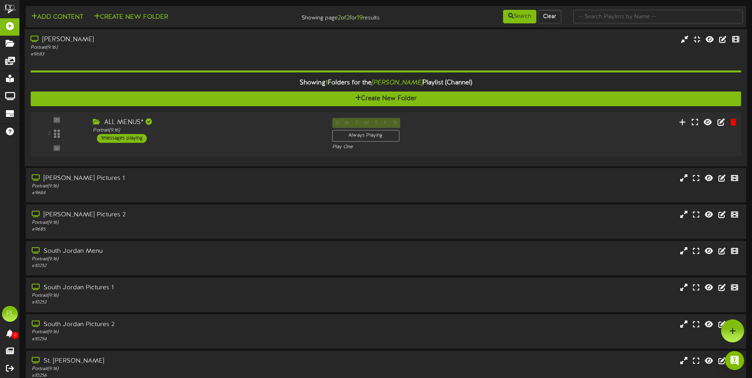
click at [199, 141] on div "ALL MENUS* Portrait ( 9:16 ) 1 messages playing" at bounding box center [206, 130] width 239 height 25
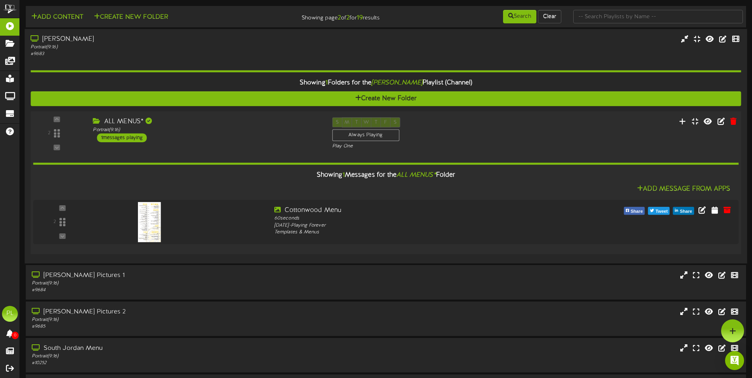
click at [199, 141] on div "ALL MENUS* Portrait ( 9:16 ) 1 messages playing" at bounding box center [206, 129] width 239 height 25
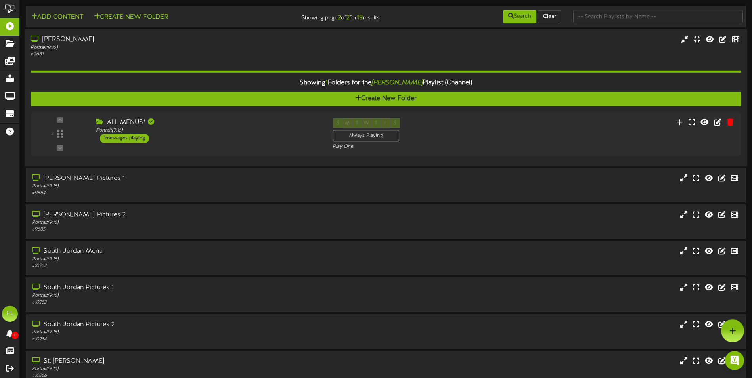
click at [169, 58] on div "Showing 1 Folders for the [PERSON_NAME] Menu Playlist (Channel) Create New Fold…" at bounding box center [386, 109] width 711 height 103
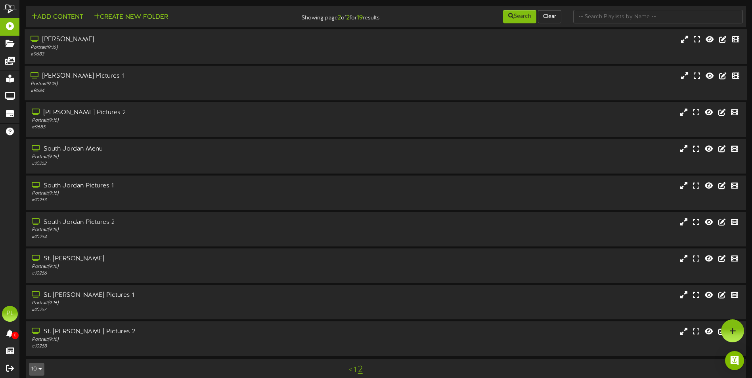
click at [142, 86] on div "Portrait ( 9:16 )" at bounding box center [175, 84] width 289 height 7
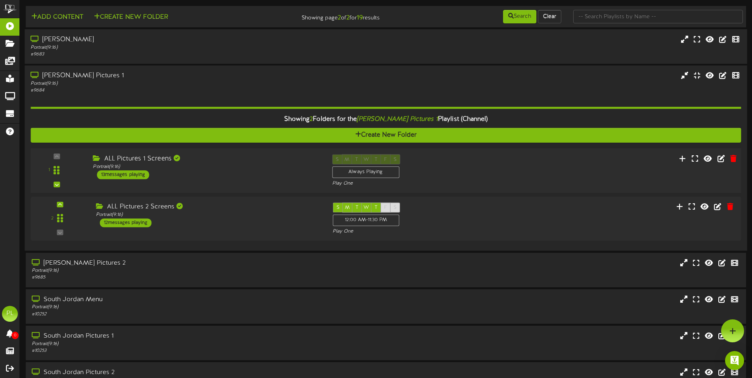
click at [227, 171] on div "ALL Pictures 1 Screens Portrait ( 9:16 ) 13 messages playing" at bounding box center [206, 167] width 239 height 25
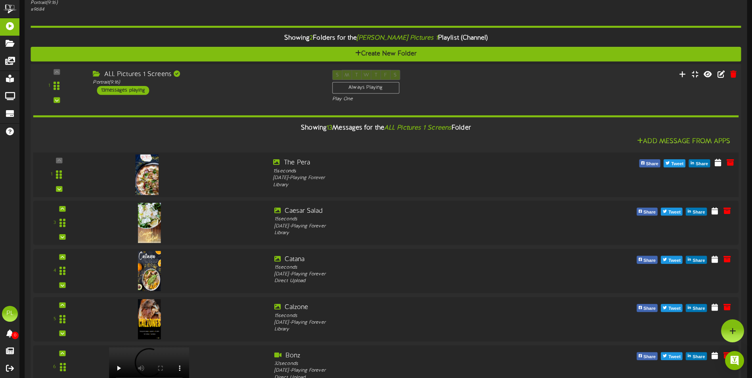
scroll to position [40, 0]
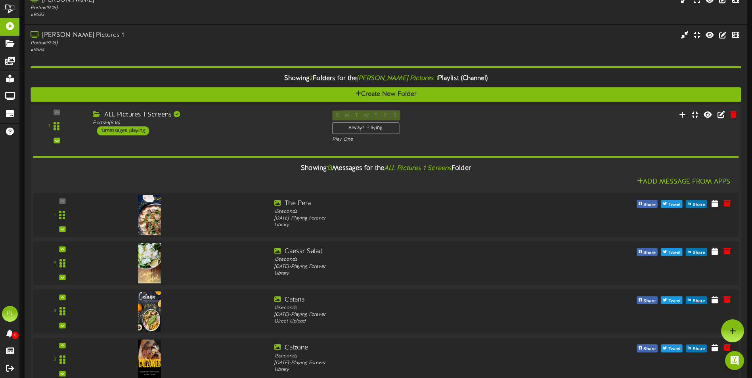
click at [220, 135] on div "ALL Pictures 1 Screens Portrait ( 9:16 ) 13 messages playing" at bounding box center [206, 123] width 239 height 25
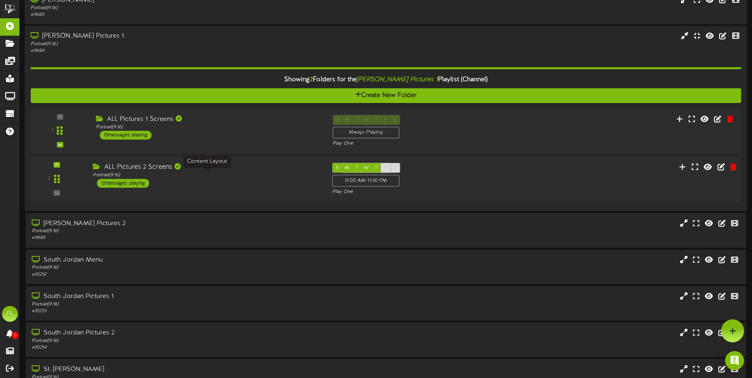
click at [226, 175] on div "Portrait ( 9:16 )" at bounding box center [206, 175] width 227 height 7
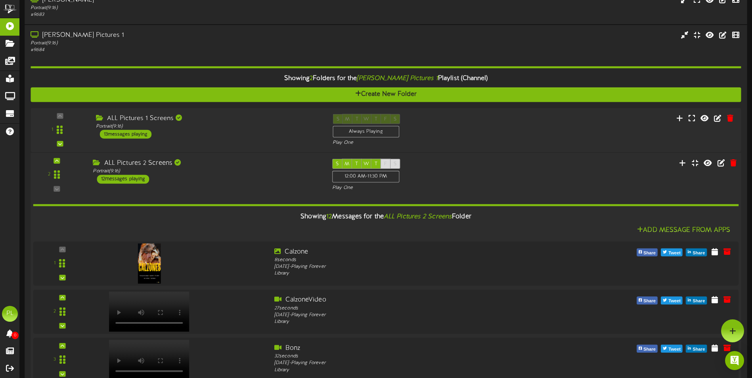
click at [211, 188] on div "2 ( 9:16" at bounding box center [386, 175] width 718 height 33
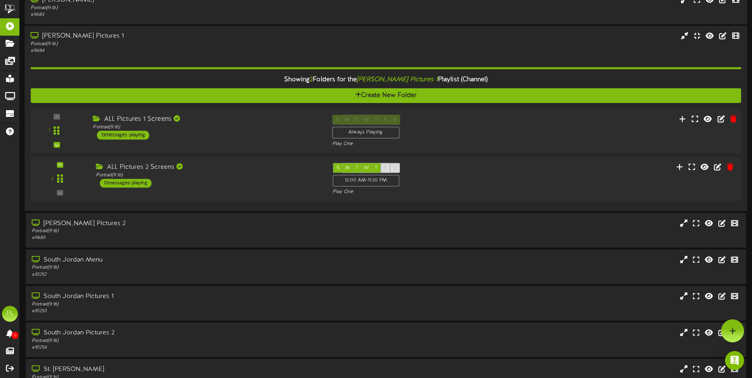
click at [210, 113] on div "1 Portrait ( )" at bounding box center [386, 131] width 718 height 45
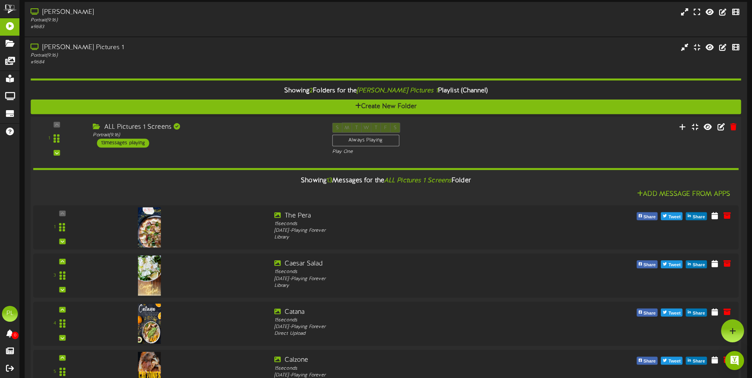
scroll to position [0, 0]
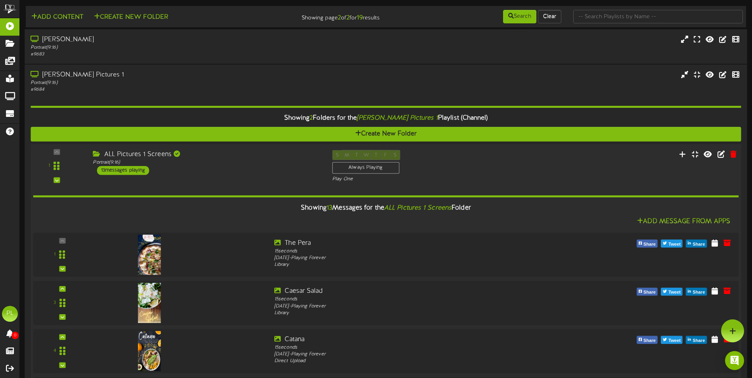
click at [250, 172] on div "ALL Pictures 1 Screens Portrait ( 9:16 ) 13 messages playing" at bounding box center [206, 162] width 239 height 25
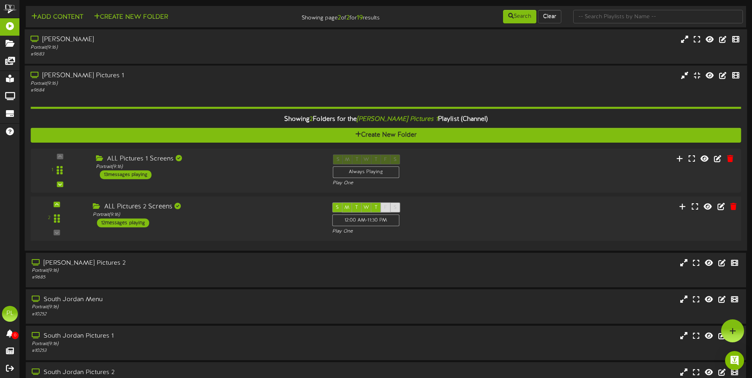
click at [238, 222] on div "ALL Pictures 2 Screens Portrait ( 9:16 ) 12 messages playing" at bounding box center [206, 215] width 239 height 25
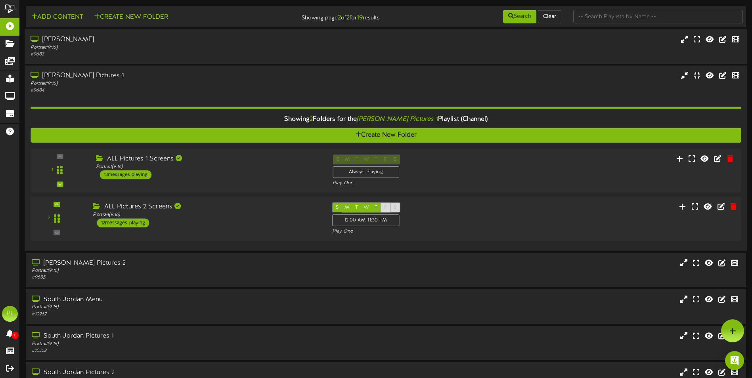
click at [198, 88] on div "# 9684" at bounding box center [175, 91] width 289 height 7
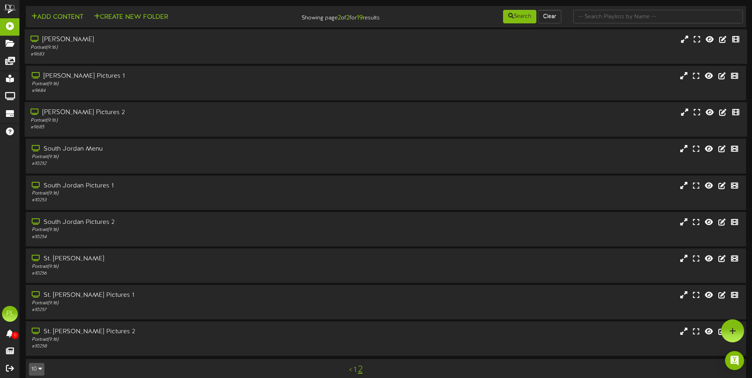
click at [181, 123] on div "Portrait ( 9:16 )" at bounding box center [175, 120] width 289 height 7
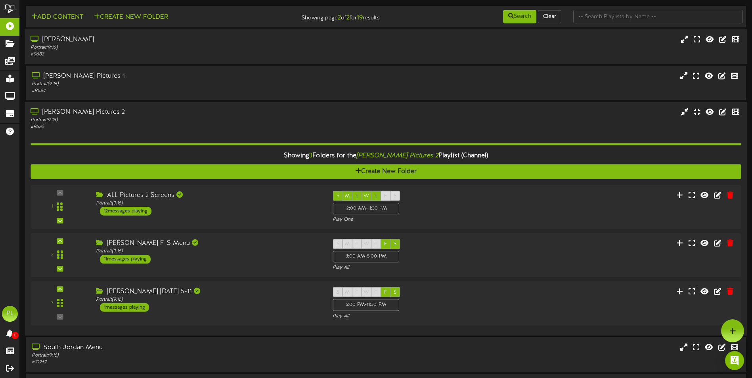
click at [181, 123] on div "Portrait ( 9:16 )" at bounding box center [175, 120] width 289 height 7
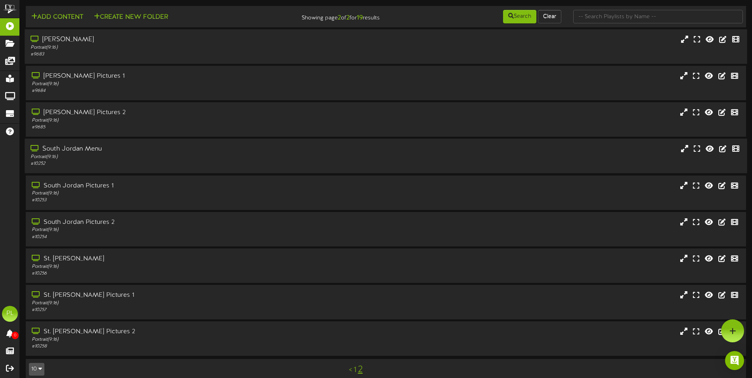
click at [161, 157] on div "Portrait ( 9:16 )" at bounding box center [175, 157] width 289 height 7
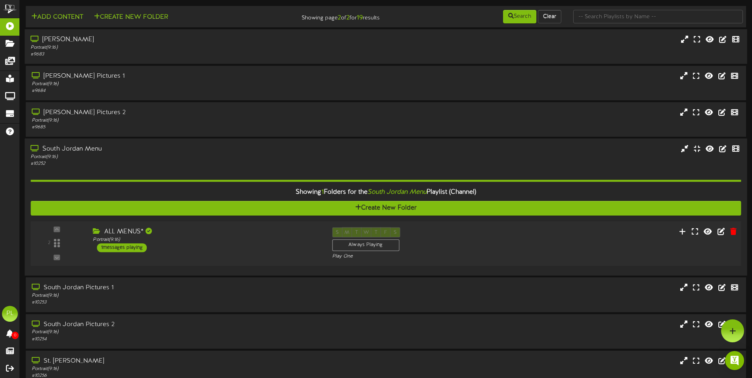
click at [204, 251] on div "ALL MENUS* Portrait ( 9:16 ) 1 messages playing" at bounding box center [206, 240] width 239 height 25
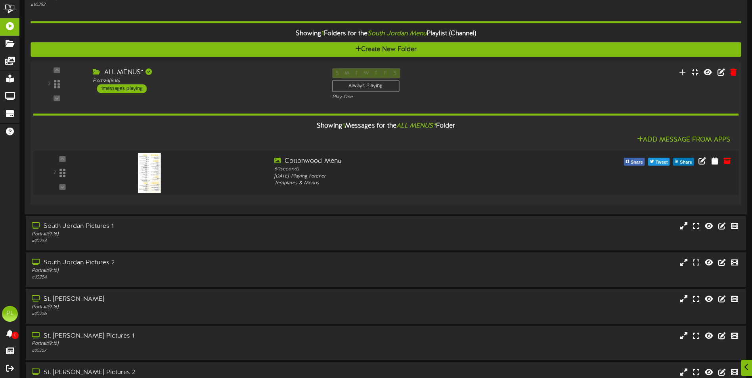
click at [211, 97] on div "2 ALL MENUS*" at bounding box center [386, 84] width 718 height 33
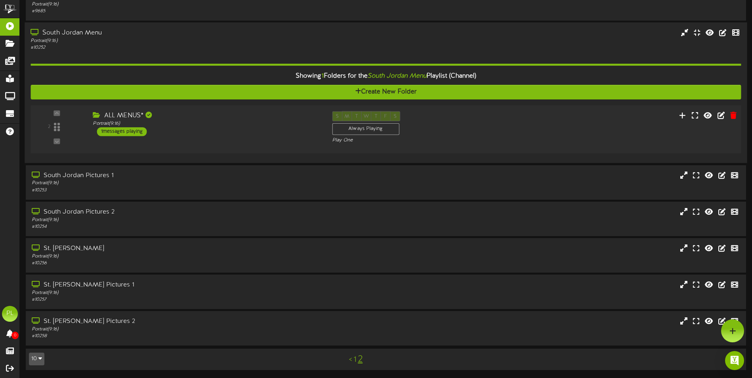
scroll to position [113, 0]
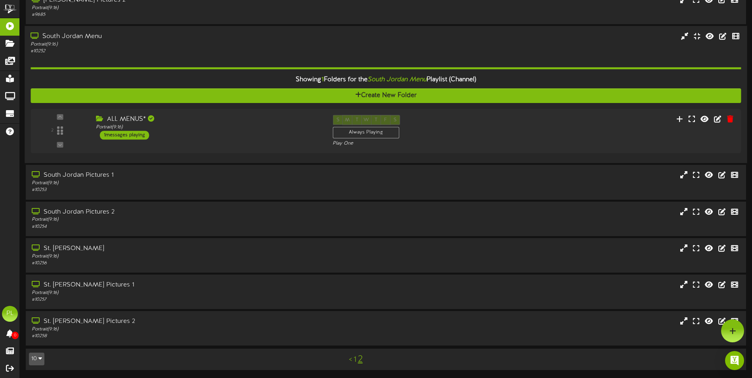
click at [217, 40] on div "South Jordan Menu" at bounding box center [175, 36] width 289 height 9
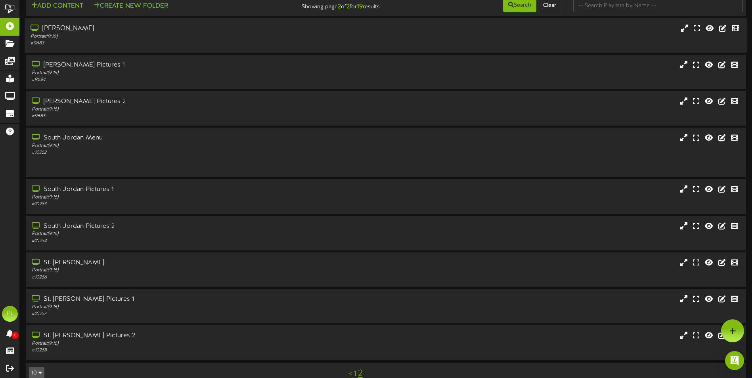
scroll to position [10, 0]
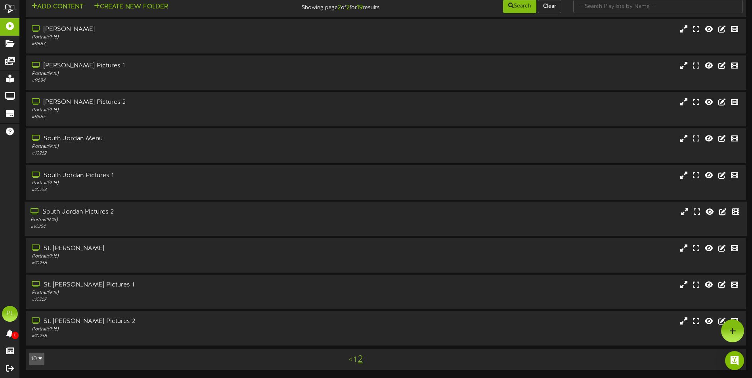
click at [151, 226] on div "# 10254" at bounding box center [175, 227] width 289 height 7
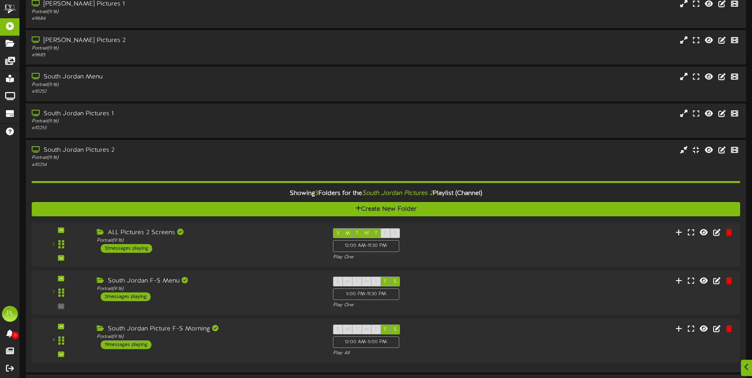
scroll to position [133, 0]
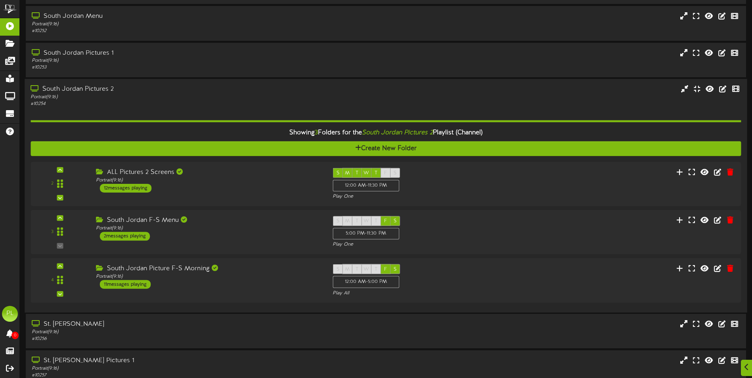
click at [150, 89] on div "South Jordan Pictures 2" at bounding box center [175, 89] width 289 height 9
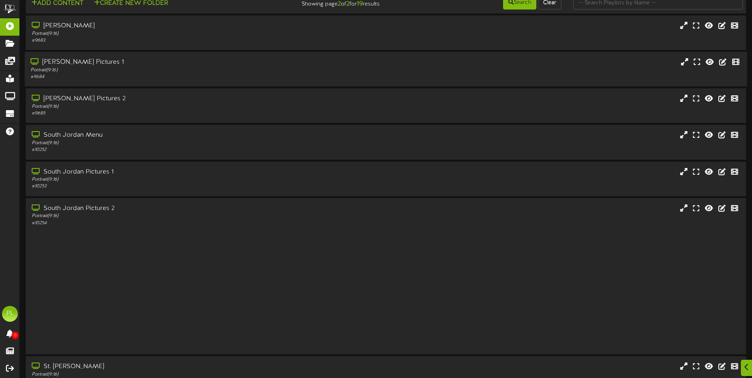
scroll to position [10, 0]
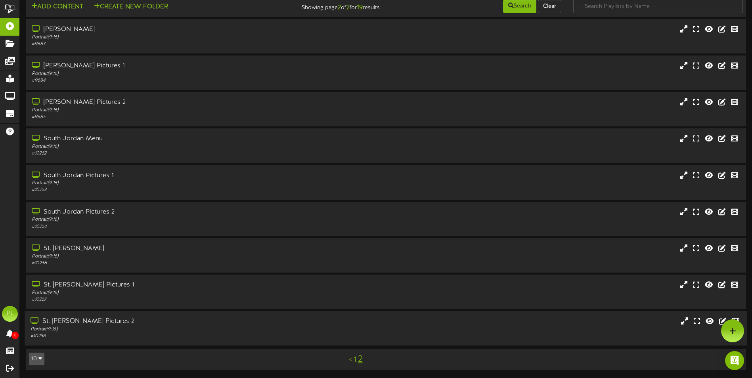
click at [221, 333] on div "# 10258" at bounding box center [175, 336] width 289 height 7
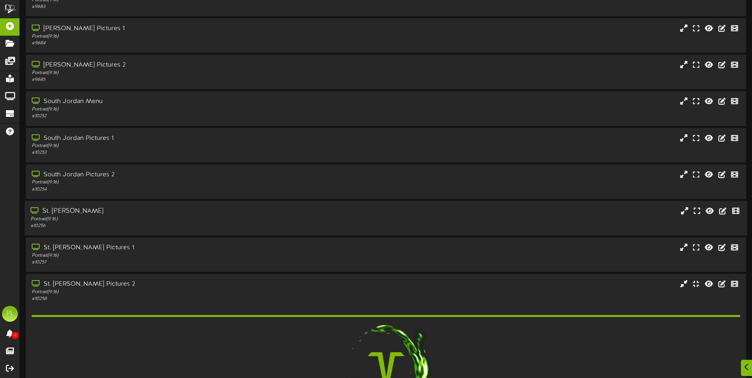
click at [143, 217] on div "Portrait ( 9:16 )" at bounding box center [175, 219] width 289 height 7
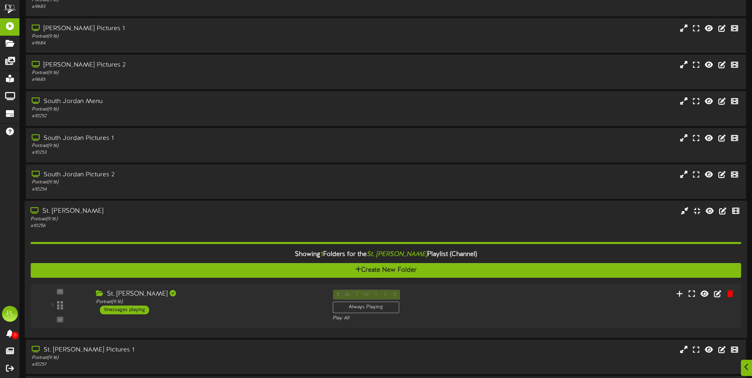
click at [152, 234] on div "Showing 1 Folders for the St. [PERSON_NAME] Playlist (Channel) Create New Folde…" at bounding box center [386, 281] width 711 height 103
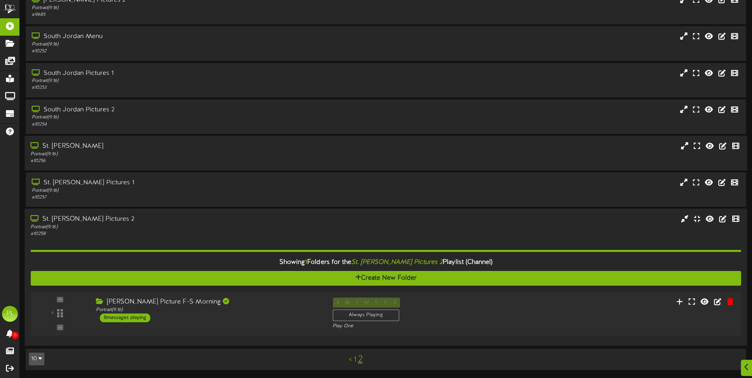
click at [162, 238] on div "Showing 1 Folders for the St. [PERSON_NAME] Pictures 2 Playlist (Channel) Creat…" at bounding box center [386, 289] width 711 height 103
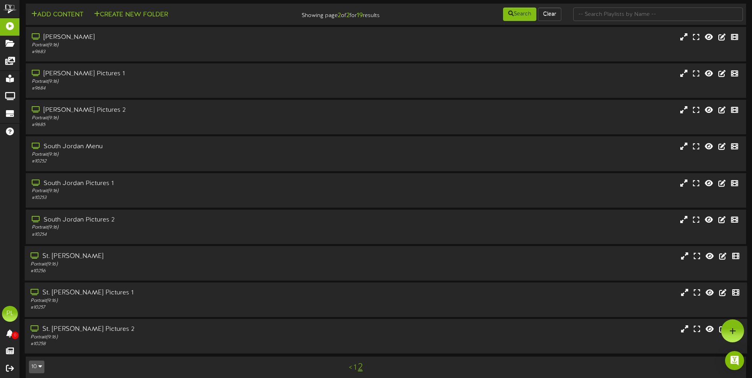
scroll to position [0, 0]
